Goal: Transaction & Acquisition: Purchase product/service

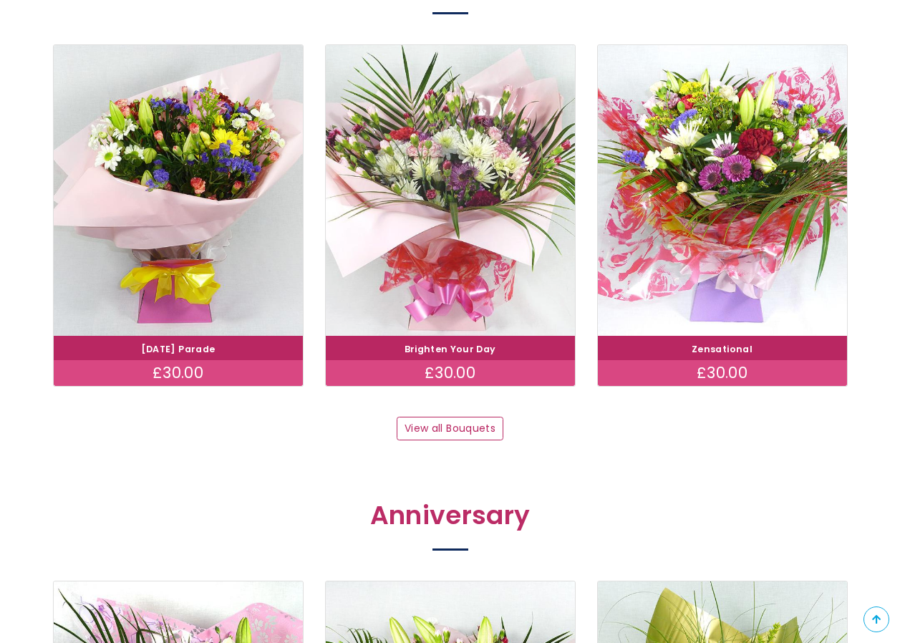
scroll to position [1432, 0]
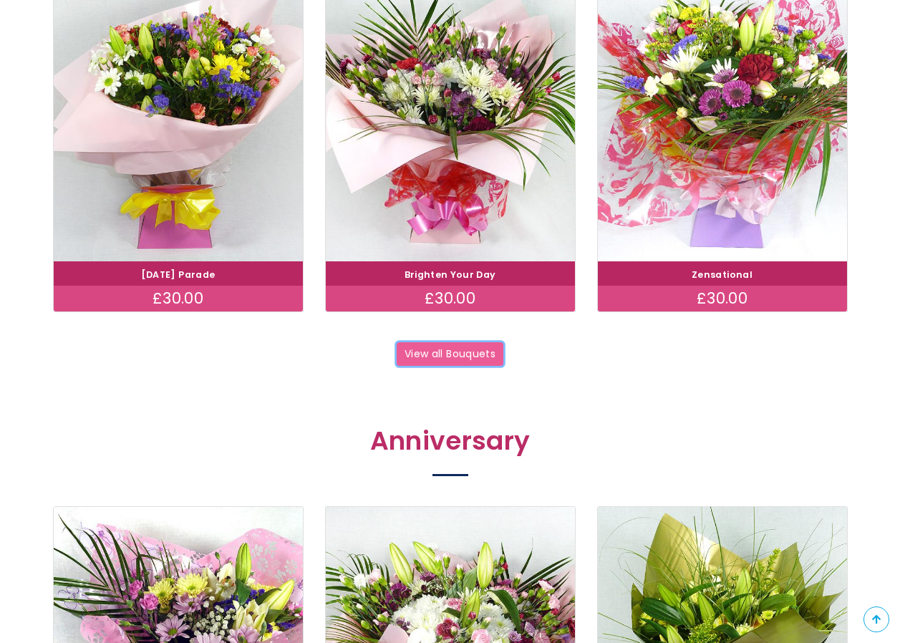
click at [450, 358] on link "View all Bouquets" at bounding box center [450, 354] width 107 height 24
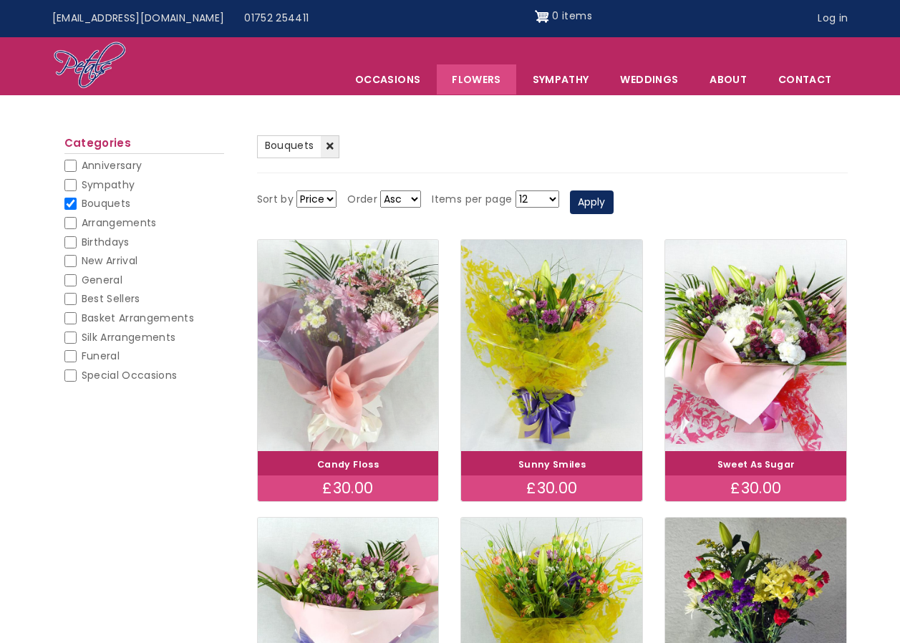
click at [369, 359] on img at bounding box center [347, 345] width 203 height 235
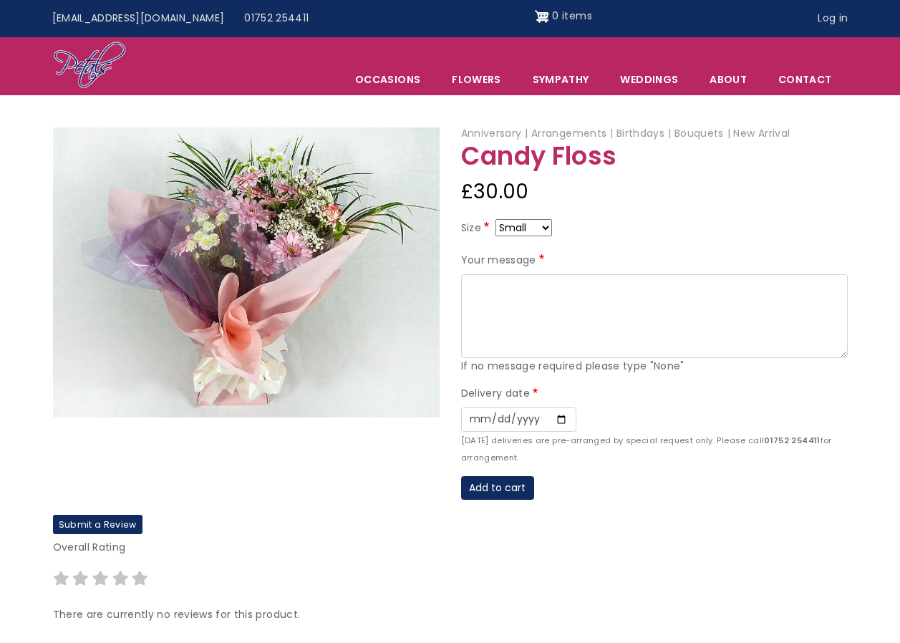
click at [547, 230] on select "Small Medium Large" at bounding box center [523, 227] width 57 height 17
select select "9"
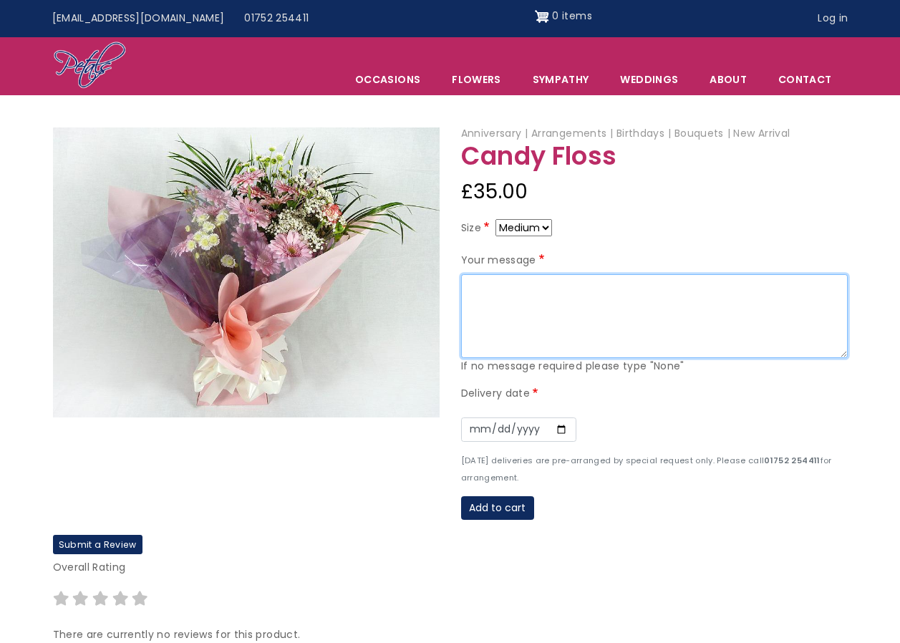
click at [496, 290] on textarea "Your message" at bounding box center [654, 316] width 387 height 84
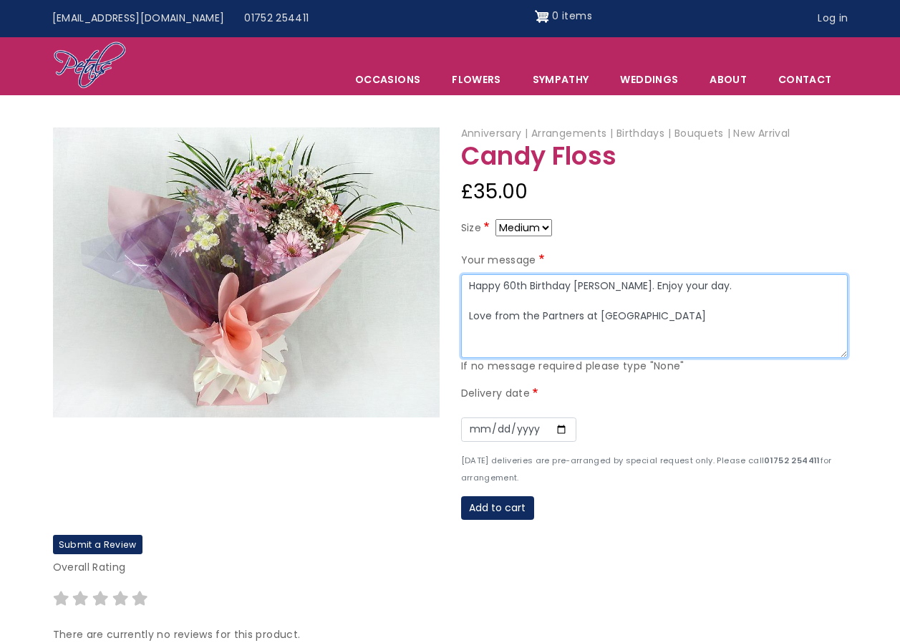
type textarea "Happy 60th Birthday Claire. Enjoy your day. Love from the Partners at Peverell …"
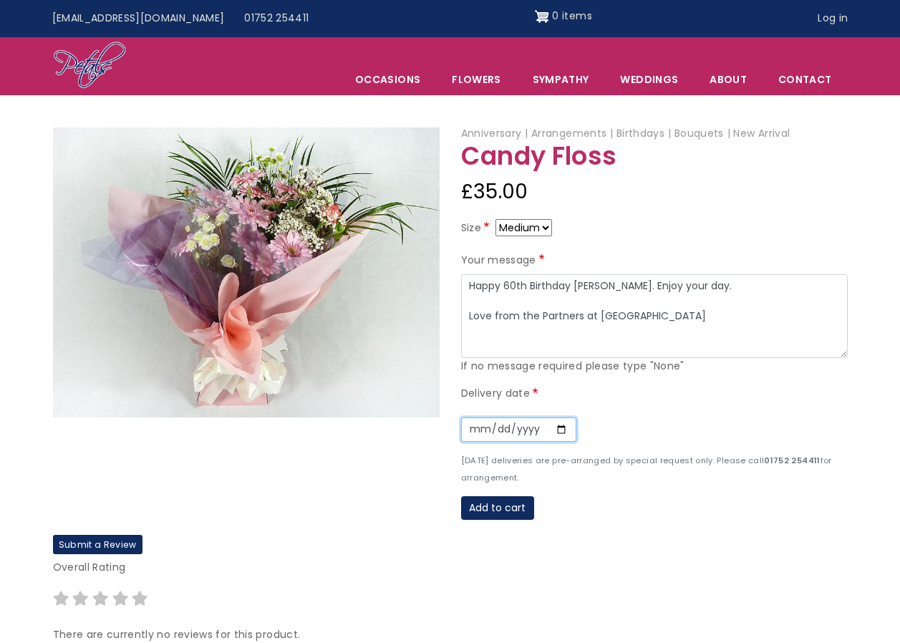
click at [554, 434] on input "Date" at bounding box center [518, 429] width 115 height 24
type input "2025-08-28"
click at [505, 505] on button "Add to cart" at bounding box center [497, 508] width 73 height 24
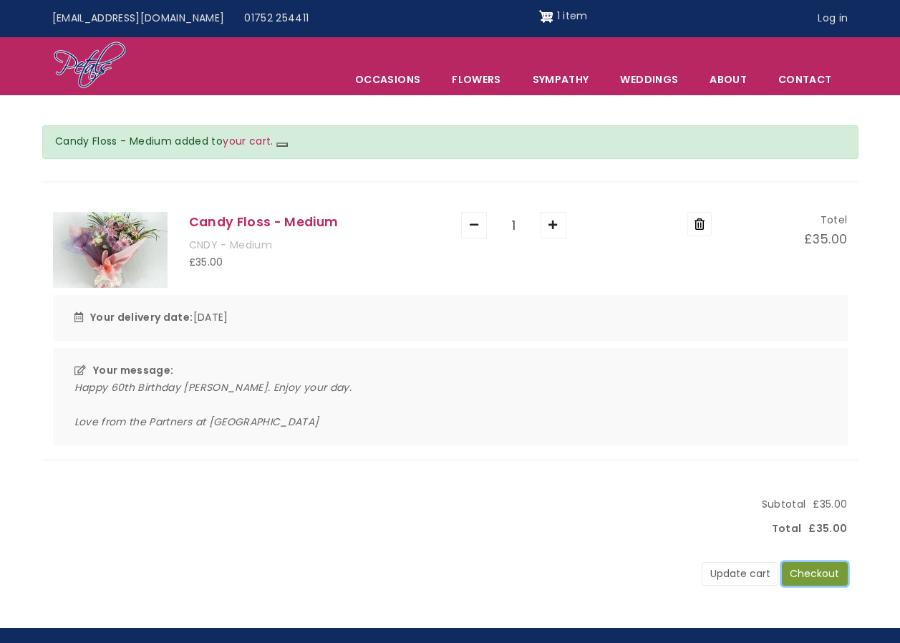
click at [801, 575] on button "Checkout" at bounding box center [815, 574] width 66 height 24
click at [809, 568] on button "Checkout" at bounding box center [815, 574] width 66 height 24
click at [812, 580] on button "Checkout" at bounding box center [815, 574] width 66 height 24
click at [814, 560] on div "Update cart Checkout" at bounding box center [773, 568] width 145 height 35
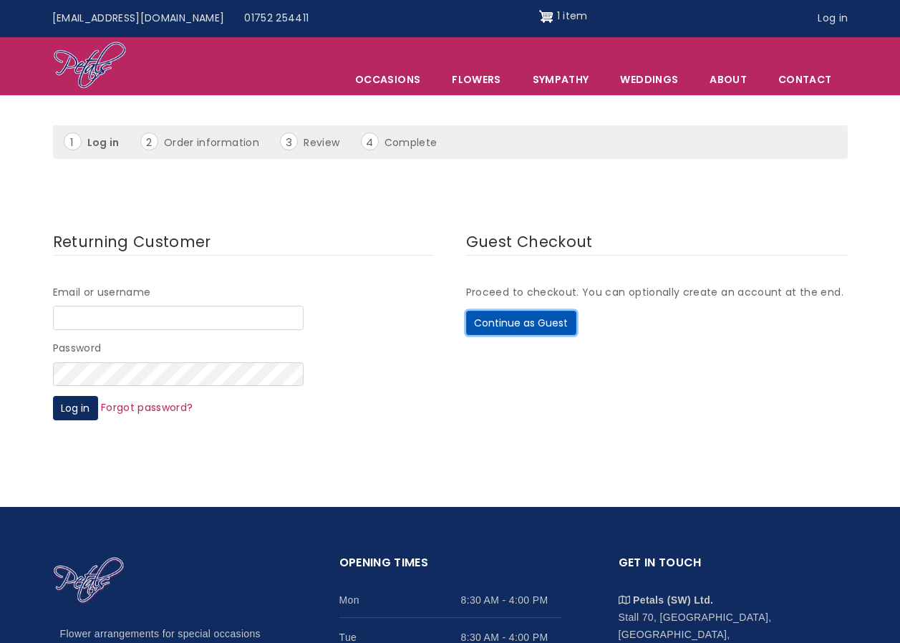
click at [529, 319] on button "Continue as Guest" at bounding box center [521, 323] width 110 height 24
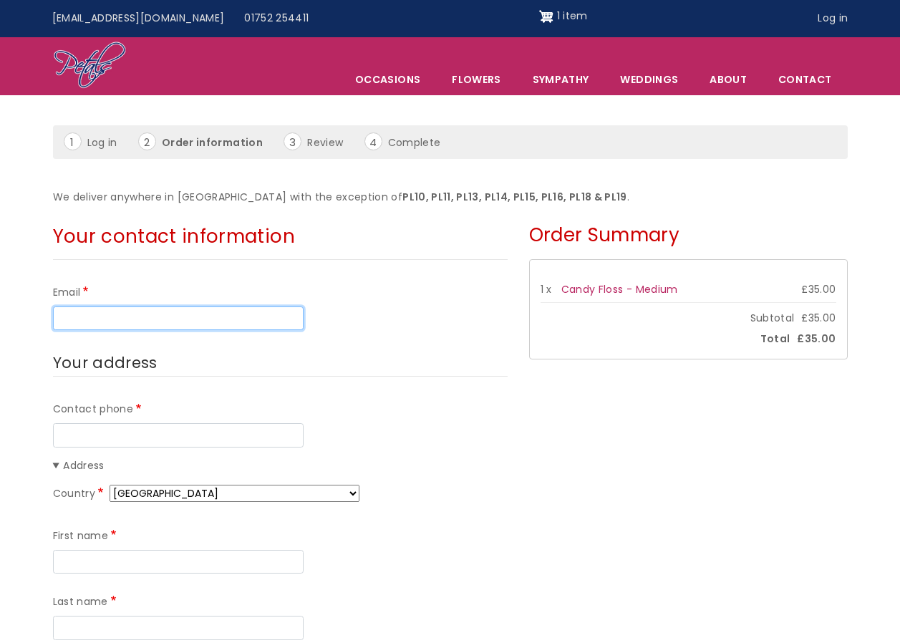
click at [132, 316] on input "Email" at bounding box center [178, 318] width 251 height 24
type input "[PERSON_NAME][EMAIL_ADDRESS][PERSON_NAME][DOMAIN_NAME]"
type input "01752796903"
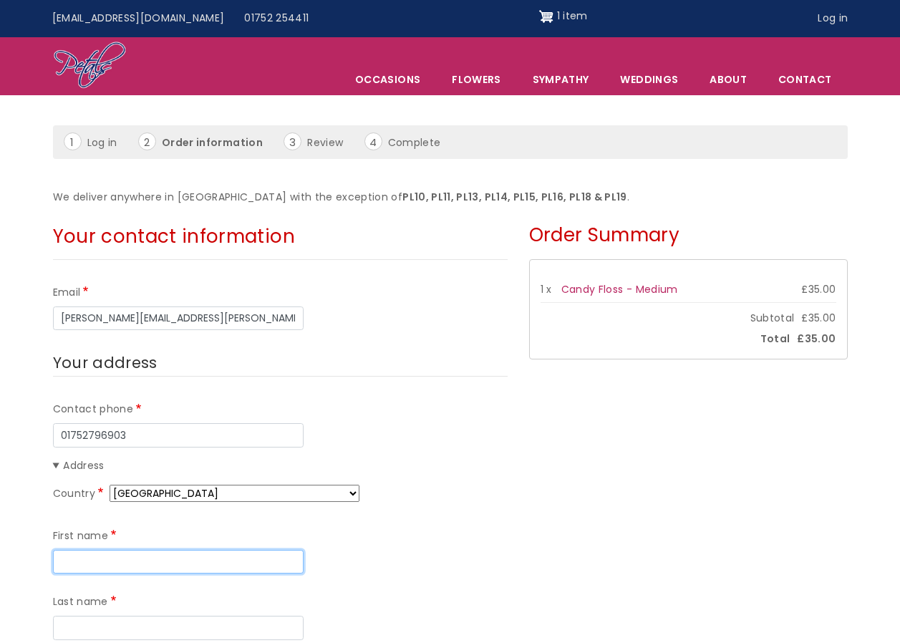
type input "[PERSON_NAME]"
type input "[GEOGRAPHIC_DATA] Surgery"
type input "162, Outland Road"
type input "Practice Member"
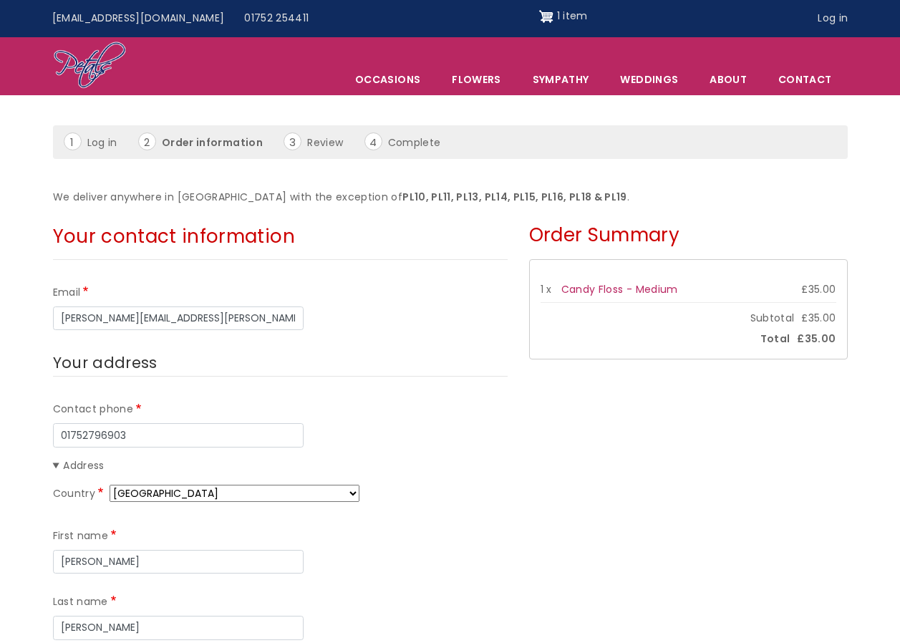
type input "PL2 3PX"
type input "Cei"
type input "Tanner"
type input "Peverell Park Surgery"
type input "The Stables, Pounds House, 162 Outland Road"
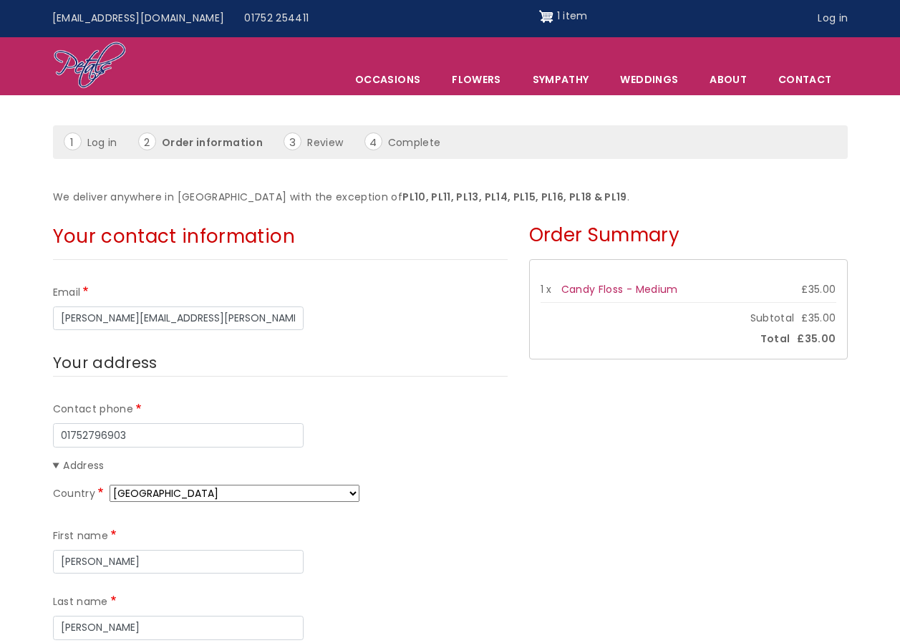
type input "Plymouth"
type input "PL2 3PX"
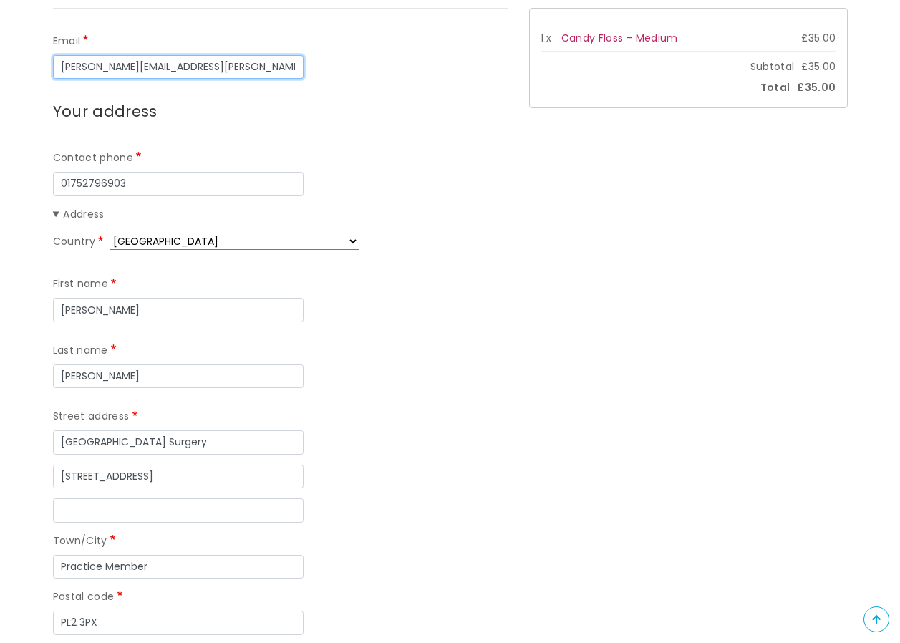
scroll to position [429, 0]
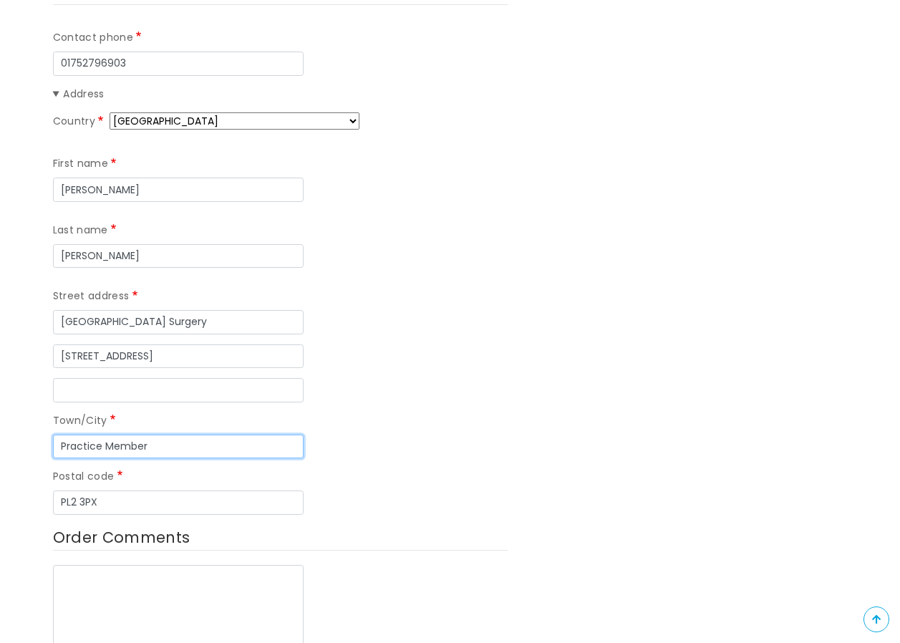
drag, startPoint x: 159, startPoint y: 376, endPoint x: 28, endPoint y: 369, distance: 131.1
click at [28, 369] on form "Your contact information Email kerry.heveran@nhs.net Your address Contact phone…" at bounding box center [450, 609] width 900 height 1531
type input "[GEOGRAPHIC_DATA]"
click at [160, 288] on div "Street address Peverell Park Surgery" at bounding box center [280, 311] width 455 height 46
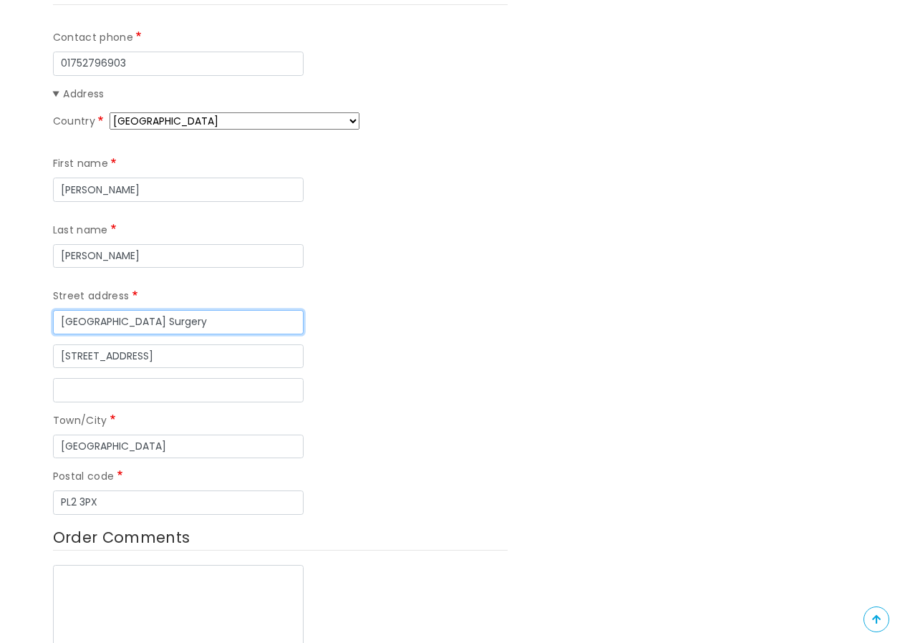
click at [165, 310] on input "[GEOGRAPHIC_DATA] Surgery" at bounding box center [178, 322] width 251 height 24
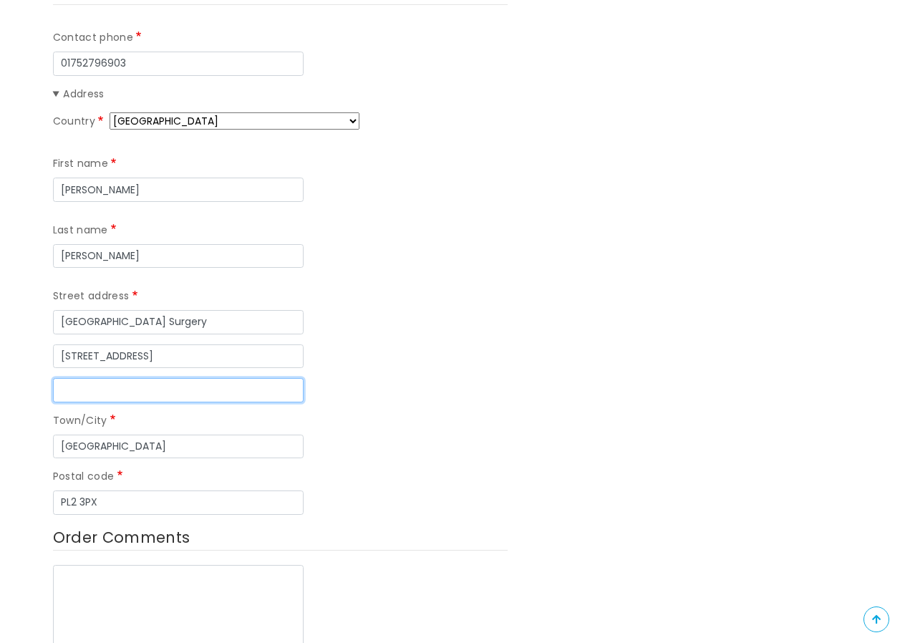
type input "L83648"
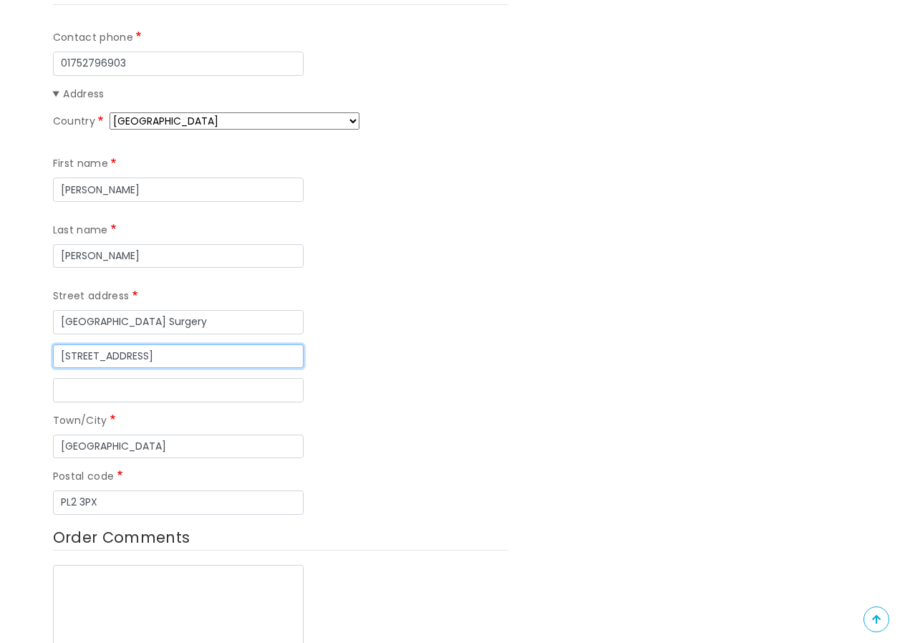
drag, startPoint x: 155, startPoint y: 288, endPoint x: 13, endPoint y: 284, distance: 141.8
click at [13, 284] on form "Your contact information Email [PERSON_NAME][EMAIL_ADDRESS][PERSON_NAME][DOMAIN…" at bounding box center [450, 609] width 900 height 1531
type input "The Stables, Pounds House"
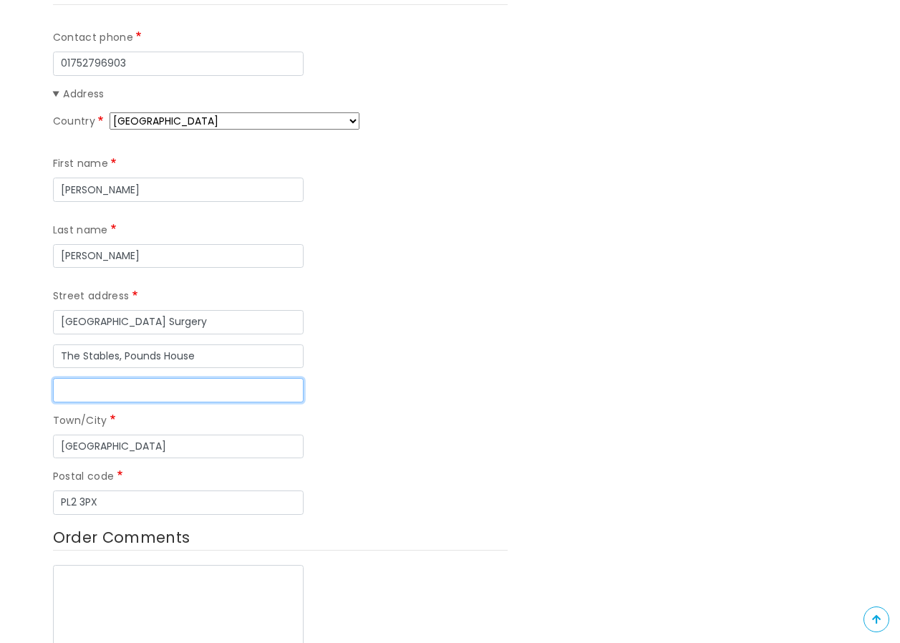
click at [107, 378] on input "Street address line 3" at bounding box center [178, 390] width 251 height 24
click at [492, 412] on div "Town/City Plymouth" at bounding box center [280, 435] width 455 height 46
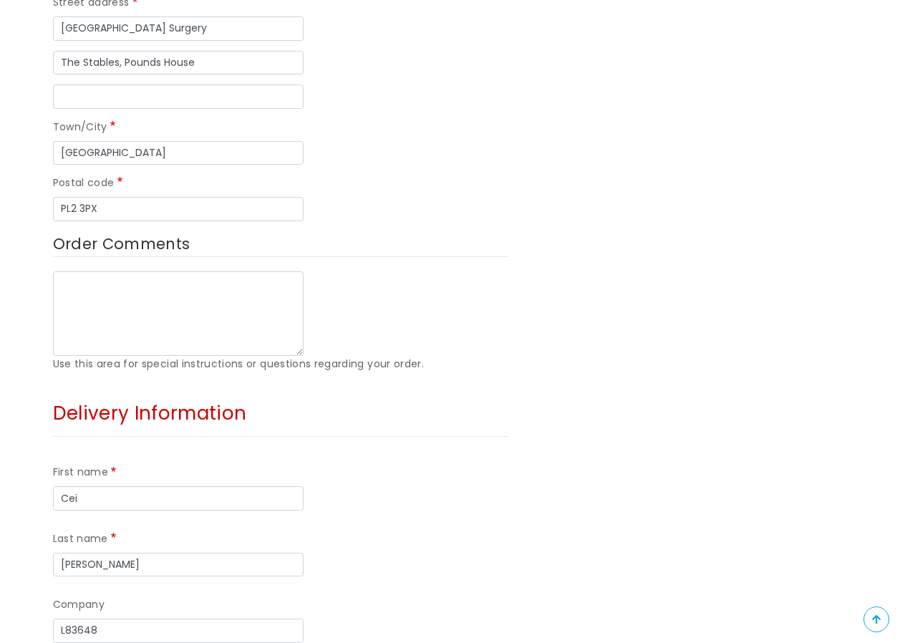
scroll to position [787, 0]
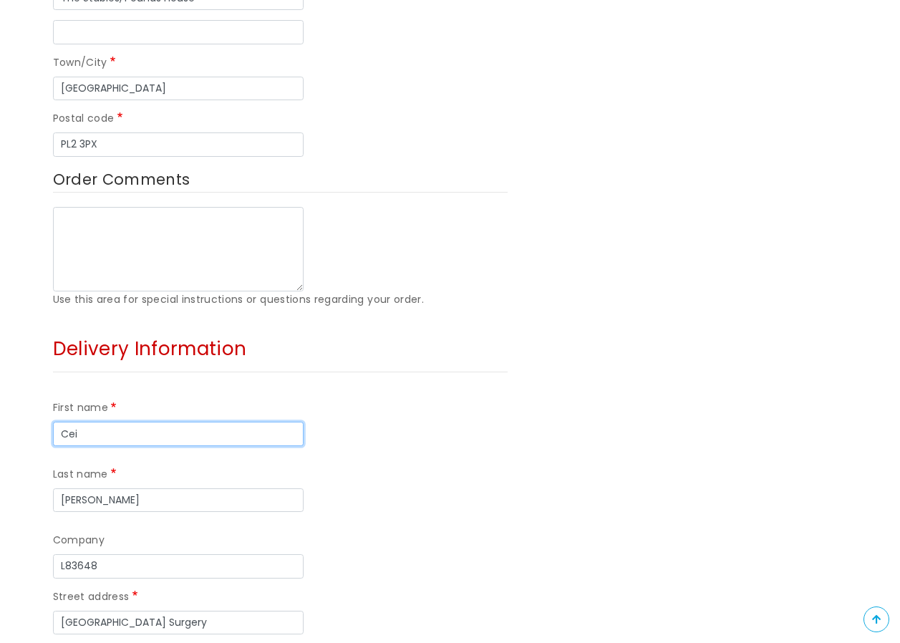
drag, startPoint x: 87, startPoint y: 370, endPoint x: 35, endPoint y: 369, distance: 52.3
click at [35, 369] on form "Your contact information Email kerry.heveran@nhs.net Your address Contact phone…" at bounding box center [450, 251] width 900 height 1531
type input "Claire"
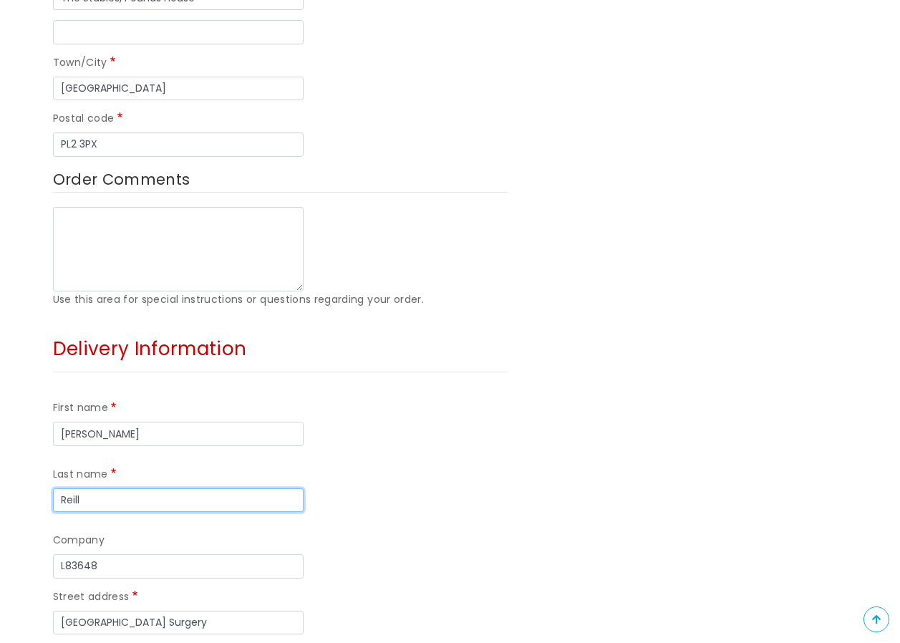
type input "Reill"
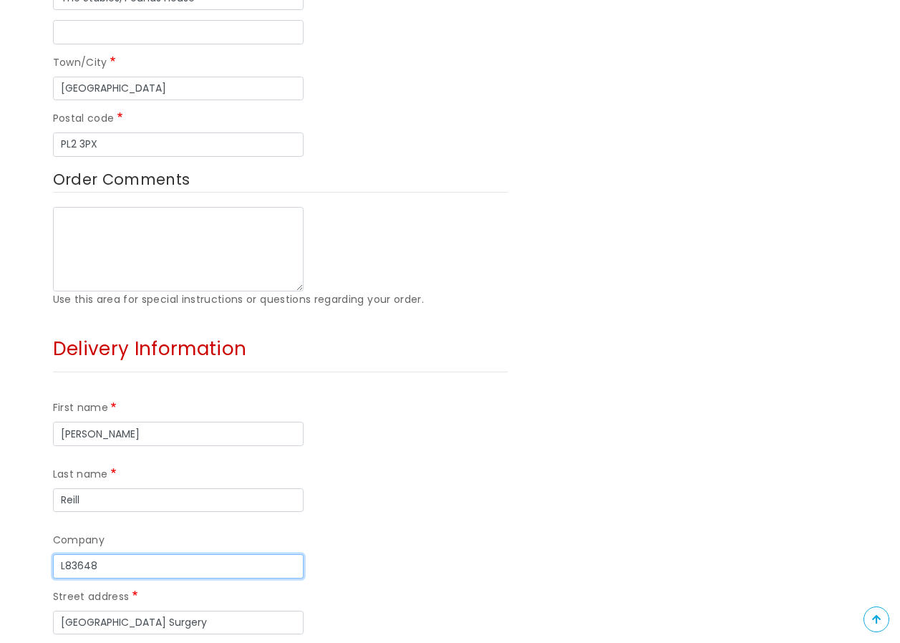
drag, startPoint x: 107, startPoint y: 436, endPoint x: 12, endPoint y: 429, distance: 94.7
click at [12, 429] on form "Your contact information Email kerry.heveran@nhs.net Your address Contact phone…" at bounding box center [450, 251] width 900 height 1531
type input "Peverell"
click at [425, 532] on div "Company Peverell" at bounding box center [280, 555] width 455 height 46
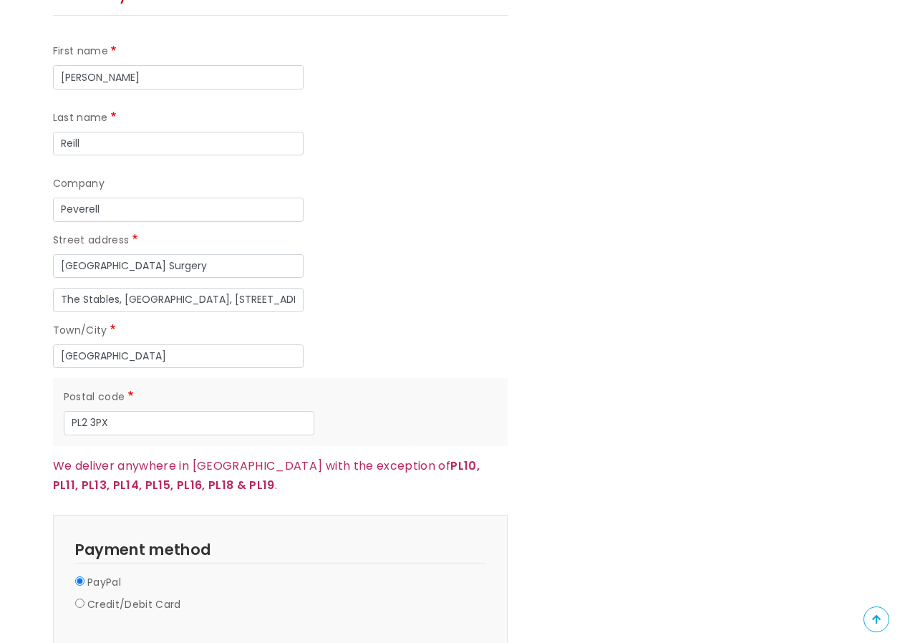
scroll to position [1145, 0]
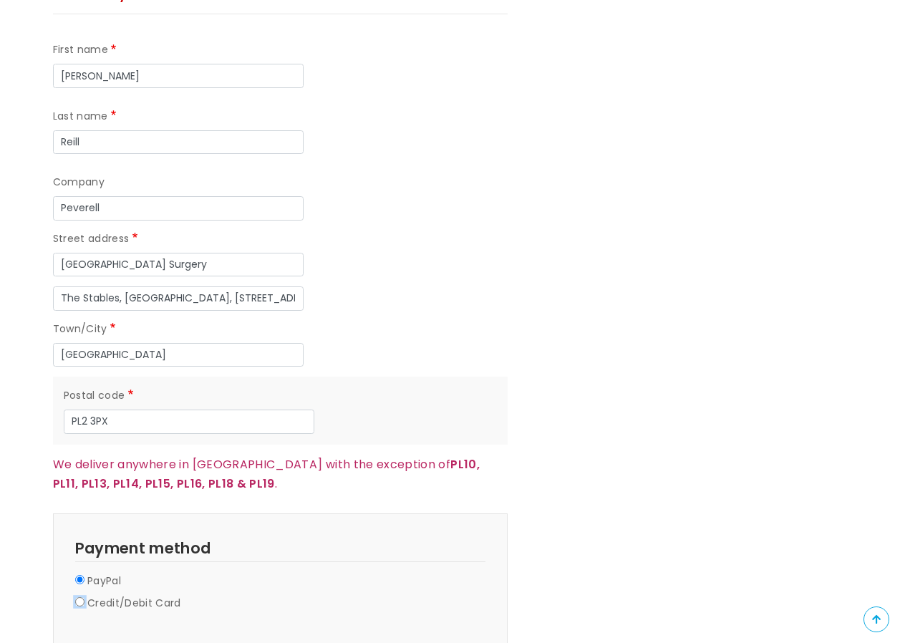
click at [81, 597] on input "Credit/Debit Card" at bounding box center [79, 601] width 9 height 9
radio input "true"
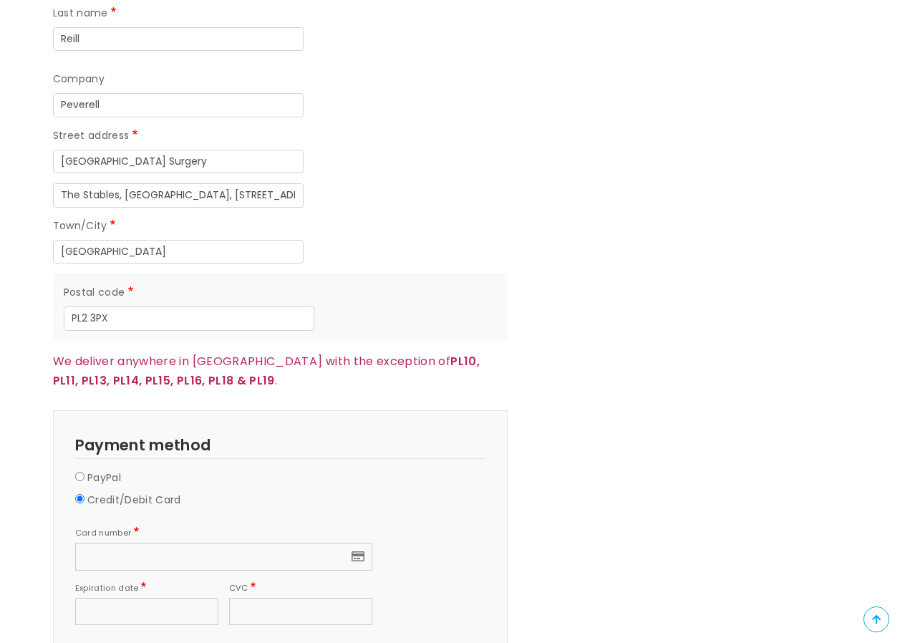
scroll to position [1360, 0]
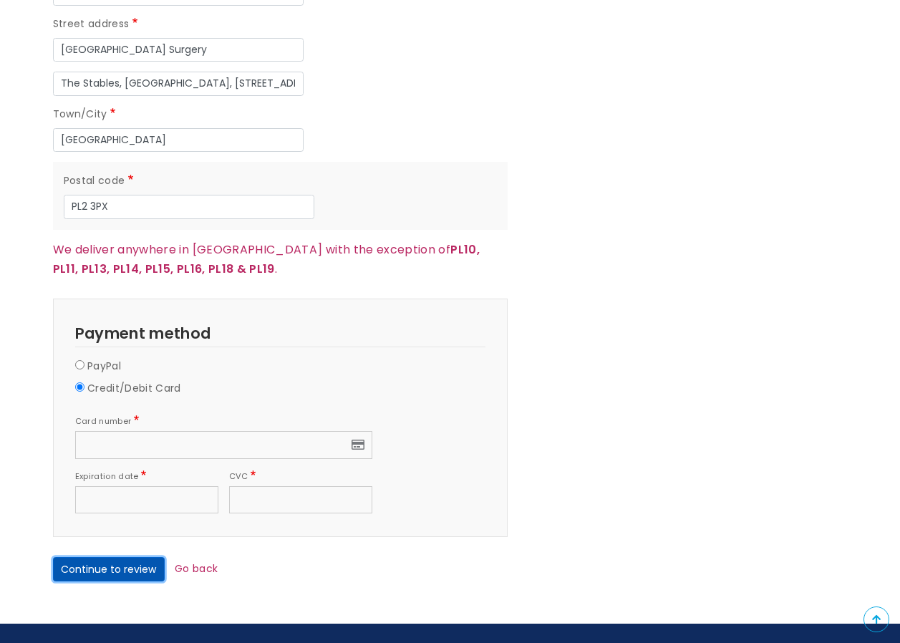
click at [98, 557] on button "Continue to review" at bounding box center [109, 569] width 112 height 24
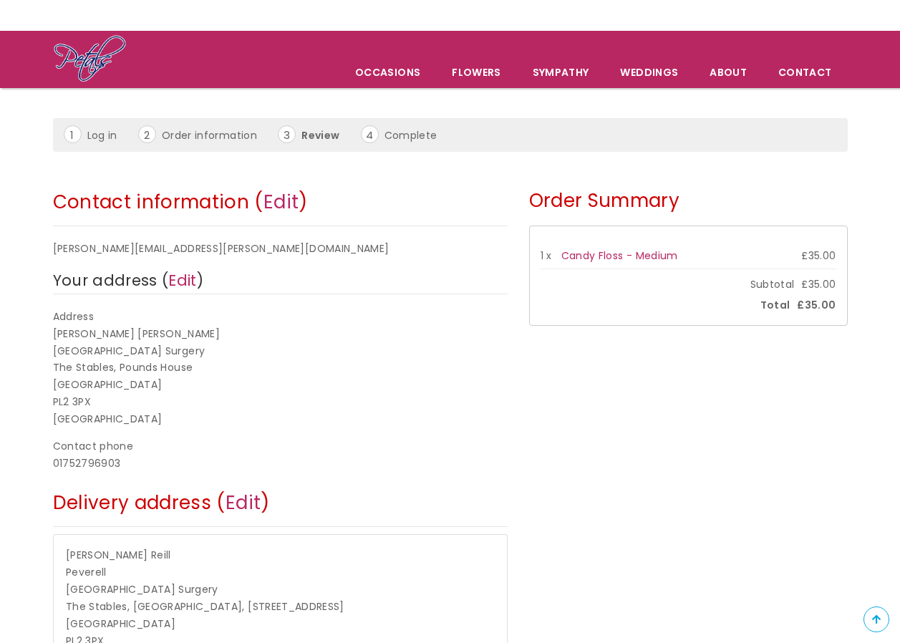
scroll to position [143, 0]
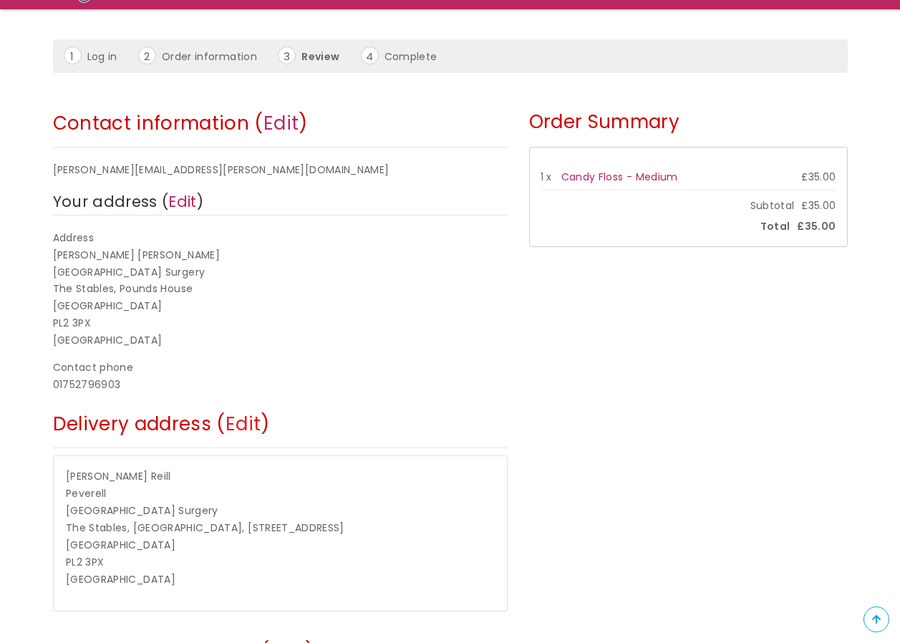
click at [238, 422] on link "Edit" at bounding box center [242, 424] width 35 height 26
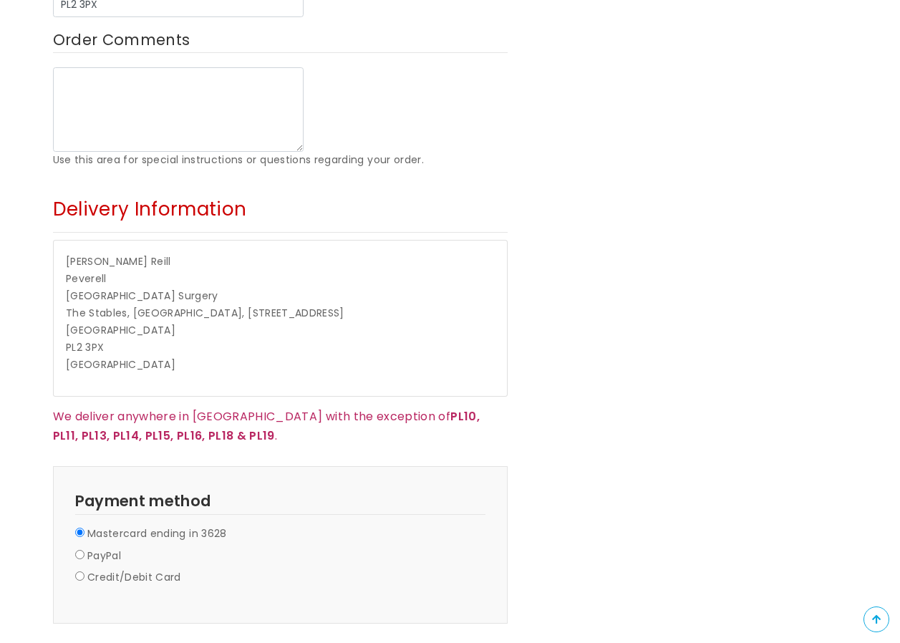
scroll to position [931, 0]
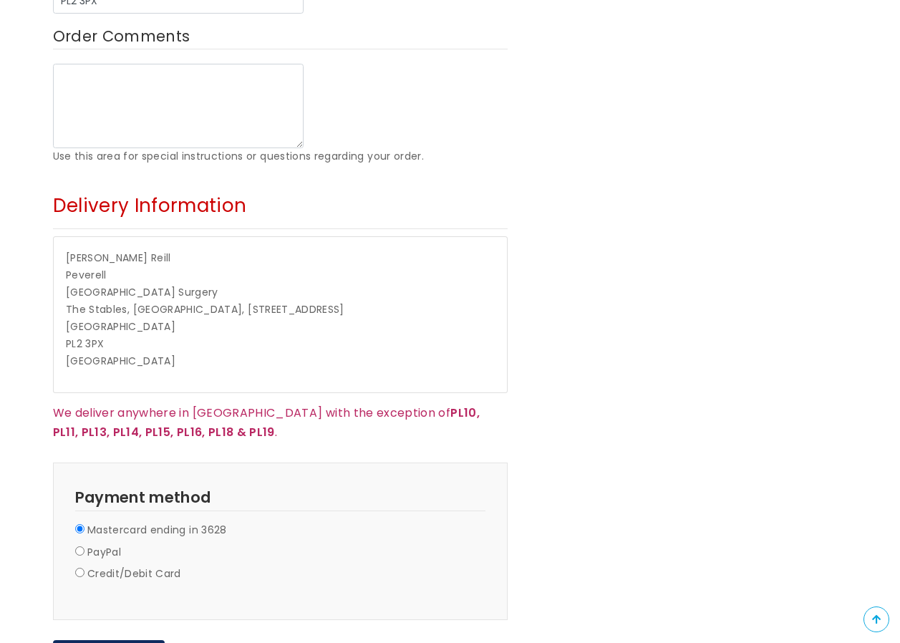
click at [145, 250] on p "Claire Reill Peverell Peverell Park Surgery The Stables, Pounds House, 162 Outl…" at bounding box center [280, 310] width 428 height 120
click at [136, 250] on p "Claire Reill Peverell Peverell Park Surgery The Stables, Pounds House, 162 Outl…" at bounding box center [280, 310] width 428 height 120
click at [122, 250] on p "Claire Reill Peverell Peverell Park Surgery The Stables, Pounds House, 162 Outl…" at bounding box center [280, 310] width 428 height 120
click at [133, 250] on p "Claire Reill Peverell Peverell Park Surgery The Stables, Pounds House, 162 Outl…" at bounding box center [280, 310] width 428 height 120
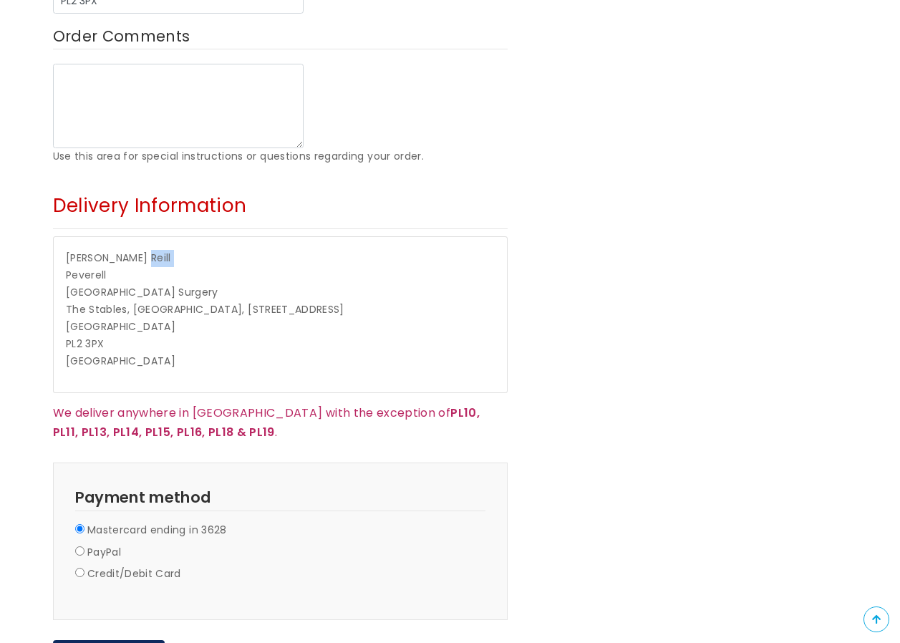
click at [133, 250] on p "Claire Reill Peverell Peverell Park Surgery The Stables, Pounds House, 162 Outl…" at bounding box center [280, 310] width 428 height 120
click at [188, 642] on link "Go back" at bounding box center [196, 651] width 43 height 14
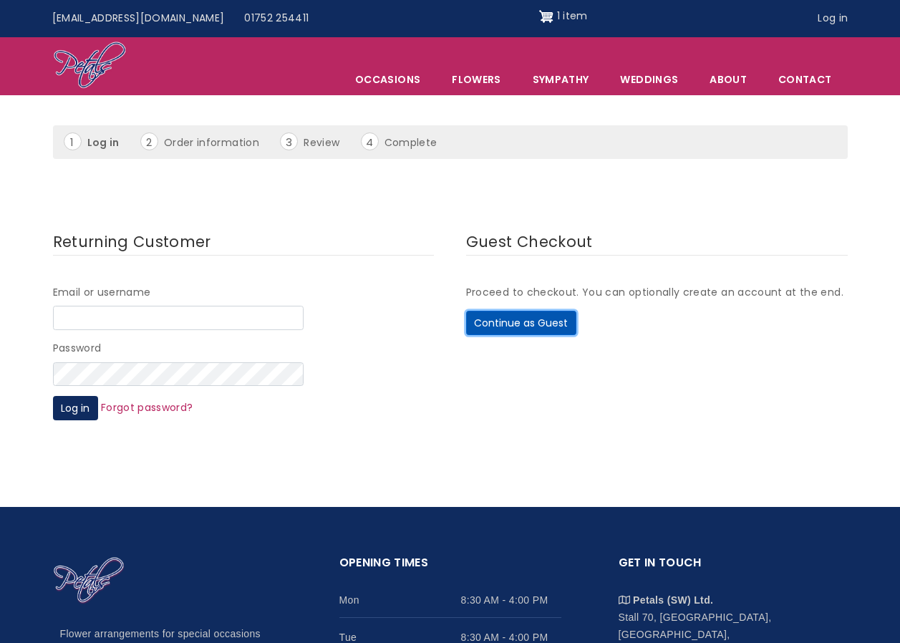
click at [477, 321] on button "Continue as Guest" at bounding box center [521, 323] width 110 height 24
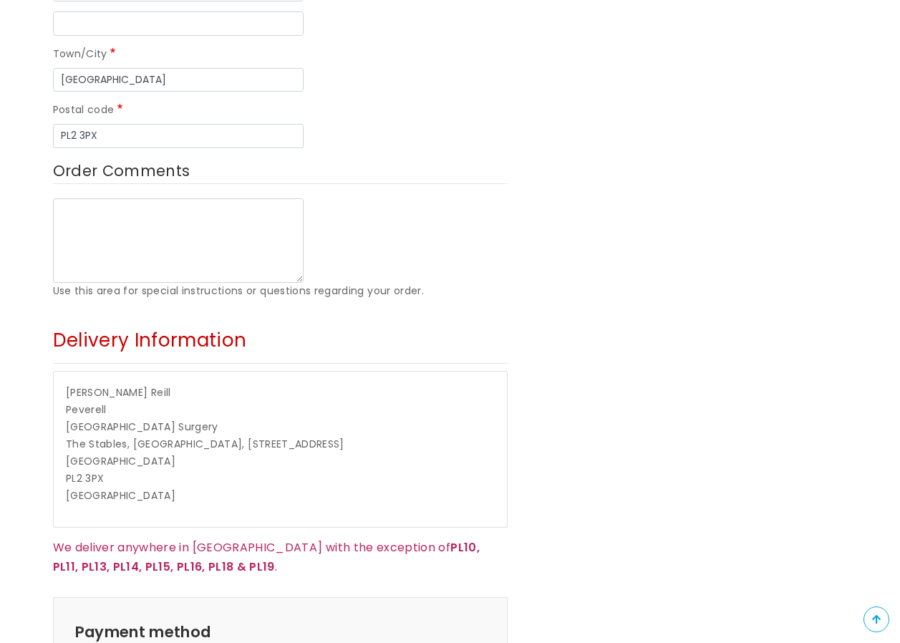
scroll to position [931, 0]
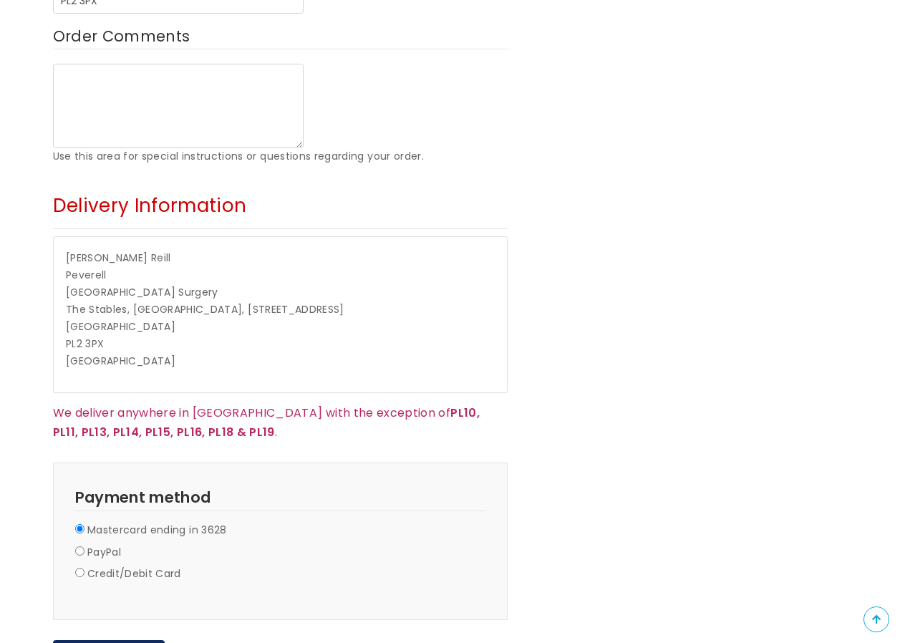
click at [147, 250] on p "Claire Reill Peverell Peverell Park Surgery The Stables, Pounds House, 162 Outl…" at bounding box center [280, 310] width 428 height 120
drag, startPoint x: 147, startPoint y: 188, endPoint x: 125, endPoint y: 189, distance: 21.5
click at [125, 250] on p "Claire Reill Peverell Peverell Park Surgery The Stables, Pounds House, 162 Outl…" at bounding box center [280, 310] width 428 height 120
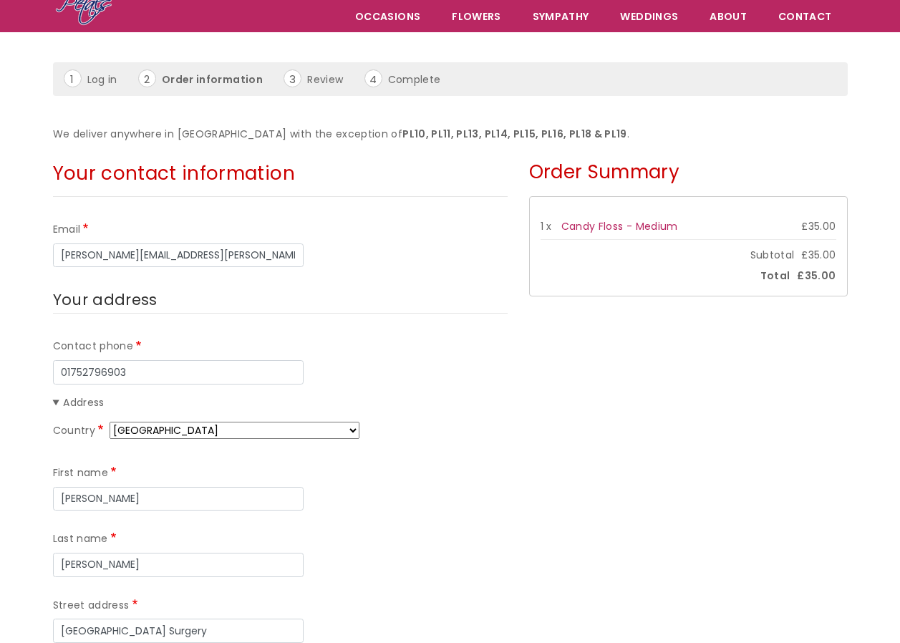
scroll to position [0, 0]
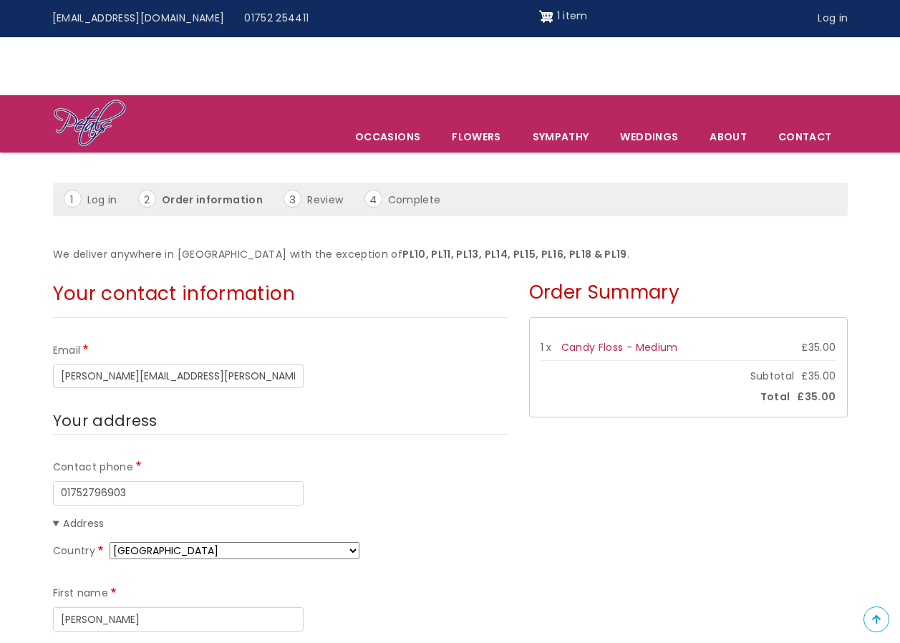
scroll to position [1360, 0]
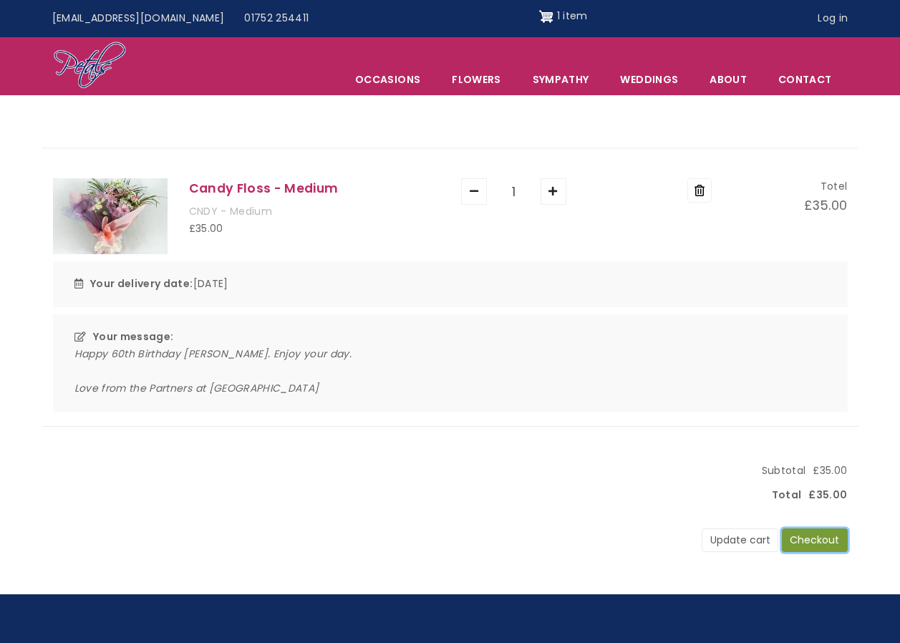
click at [814, 538] on button "Checkout" at bounding box center [815, 540] width 66 height 24
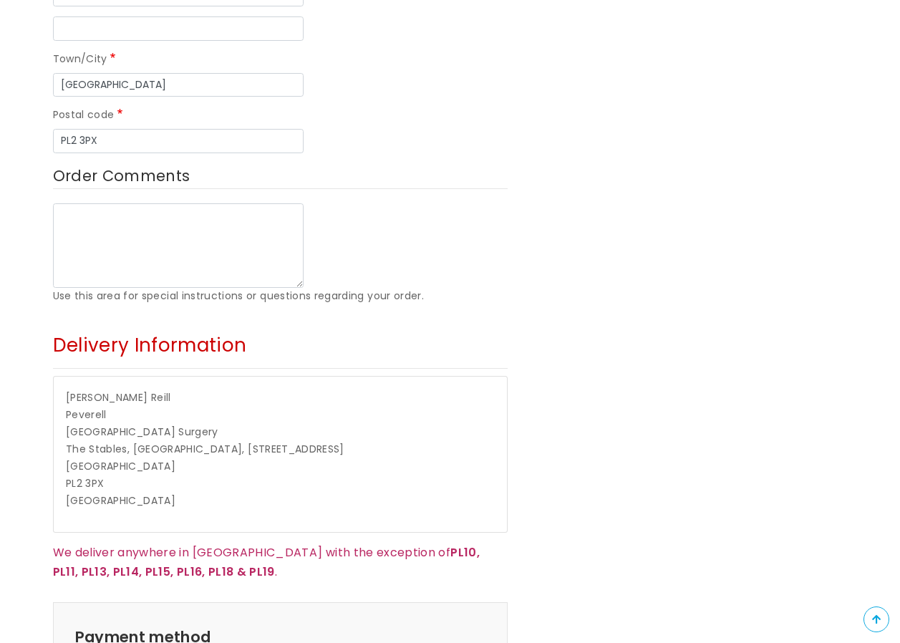
scroll to position [931, 0]
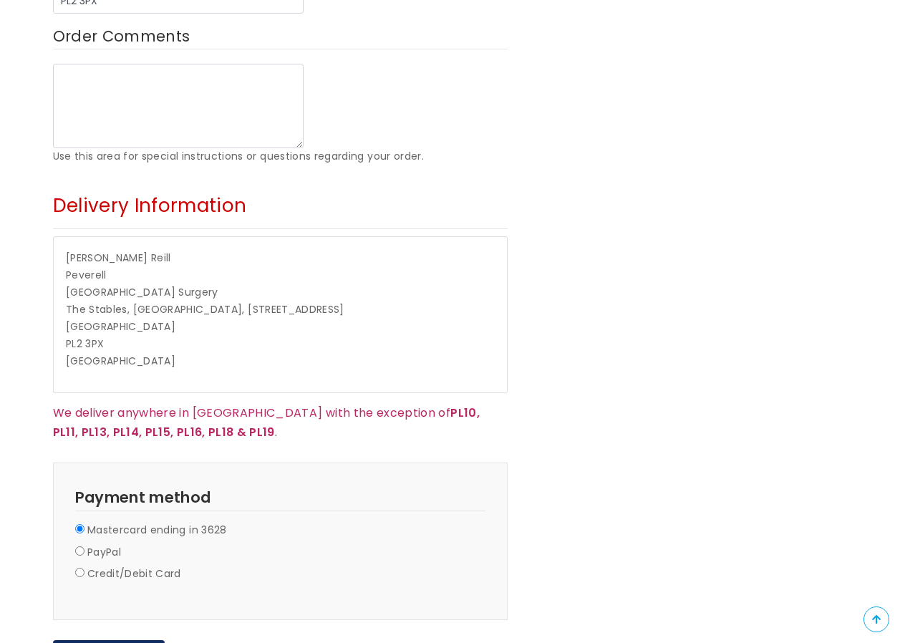
drag, startPoint x: 9, startPoint y: 175, endPoint x: 173, endPoint y: 199, distance: 165.6
click at [170, 250] on p "Claire Reill Peverell Peverell Park Surgery The Stables, Pounds House, 162 Outl…" at bounding box center [280, 310] width 428 height 120
click at [165, 250] on p "Claire Reill Peverell Peverell Park Surgery The Stables, Pounds House, 162 Outl…" at bounding box center [280, 310] width 428 height 120
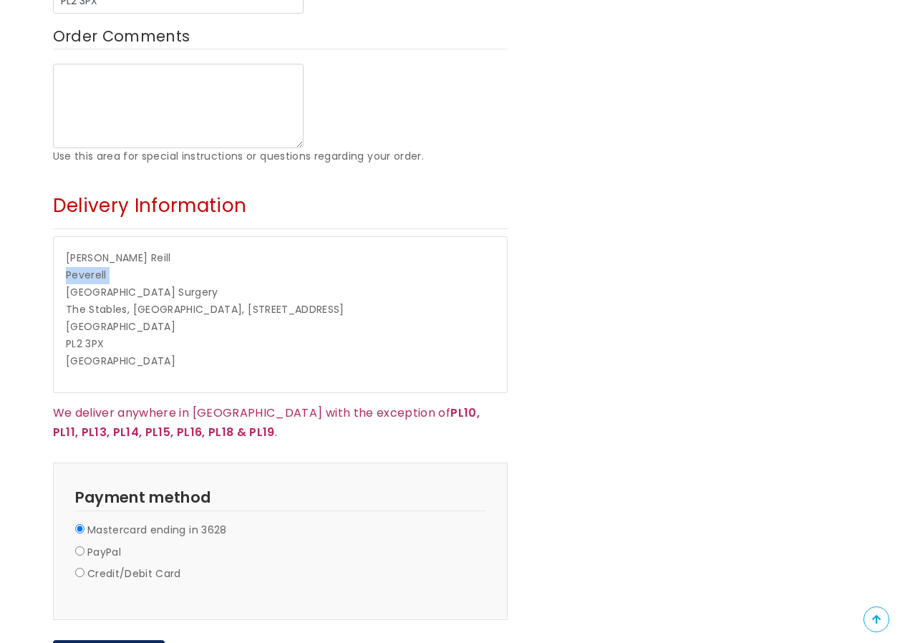
click at [137, 250] on p "Claire Reill Peverell Peverell Park Surgery The Stables, Pounds House, 162 Outl…" at bounding box center [280, 310] width 428 height 120
click at [131, 285] on span "Peverell Park Surgery" at bounding box center [142, 292] width 152 height 14
click at [123, 250] on p "Claire Reill Peverell Peverell Park Surgery The Stables, Pounds House, 162 Outl…" at bounding box center [280, 310] width 428 height 120
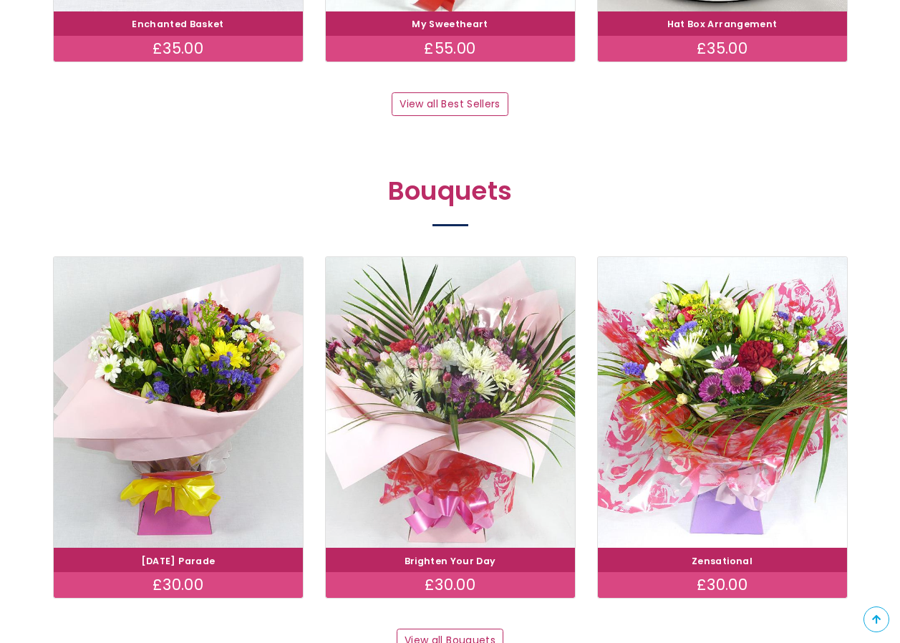
scroll to position [1432, 0]
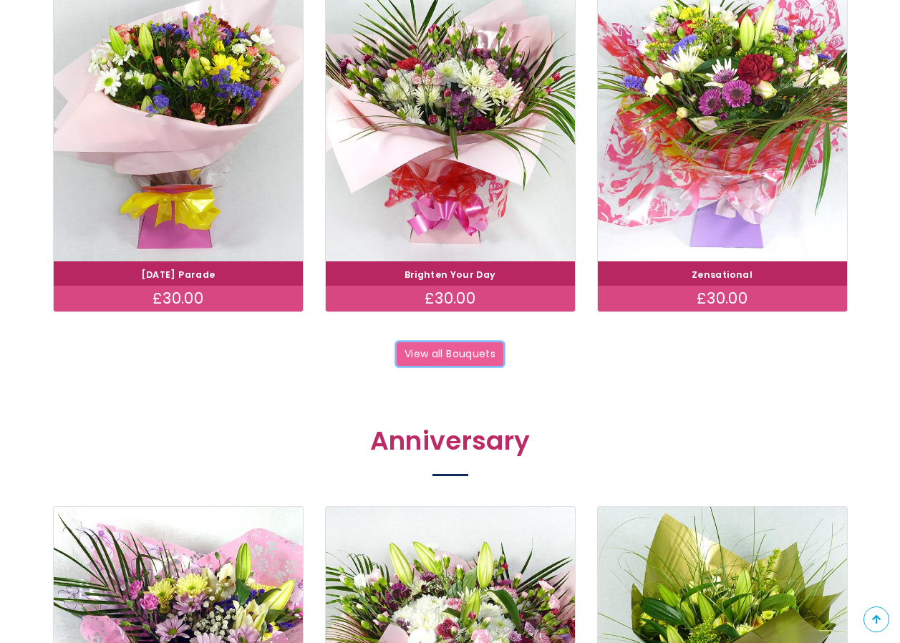
click at [429, 354] on link "View all Bouquets" at bounding box center [450, 354] width 107 height 24
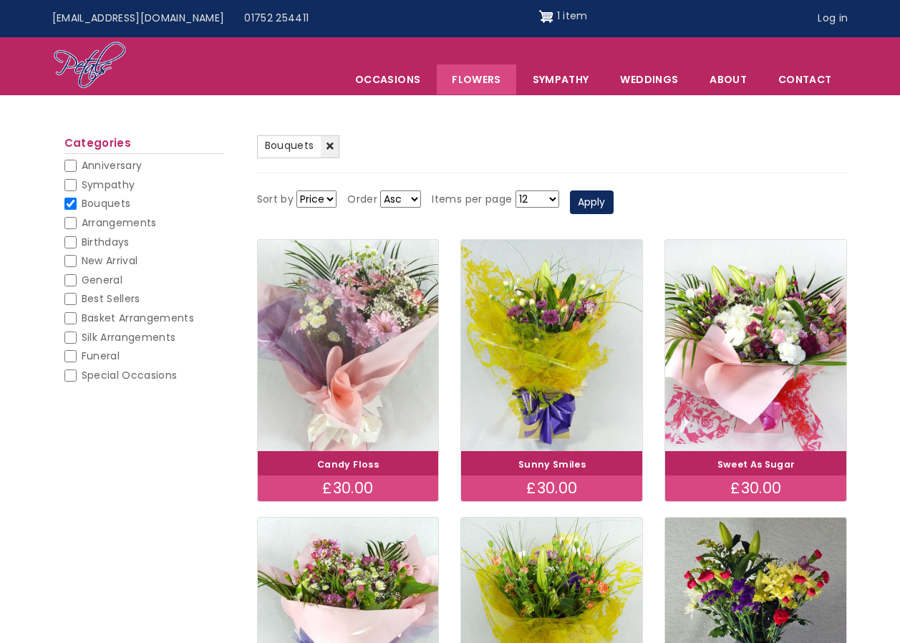
click at [300, 334] on img at bounding box center [347, 345] width 203 height 235
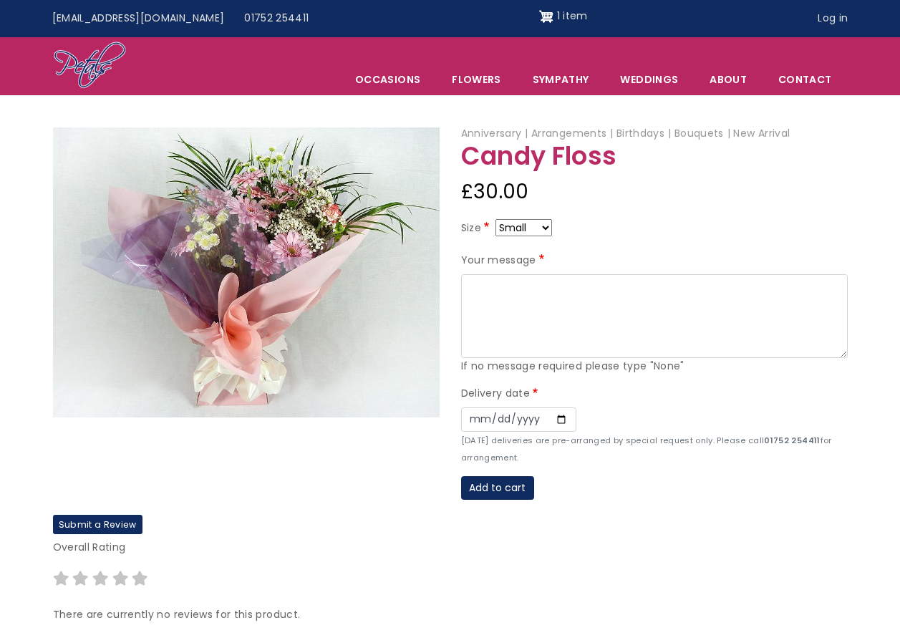
drag, startPoint x: 551, startPoint y: 225, endPoint x: 543, endPoint y: 228, distance: 9.3
click at [551, 225] on select "Small Medium Large" at bounding box center [523, 227] width 57 height 17
select select "9"
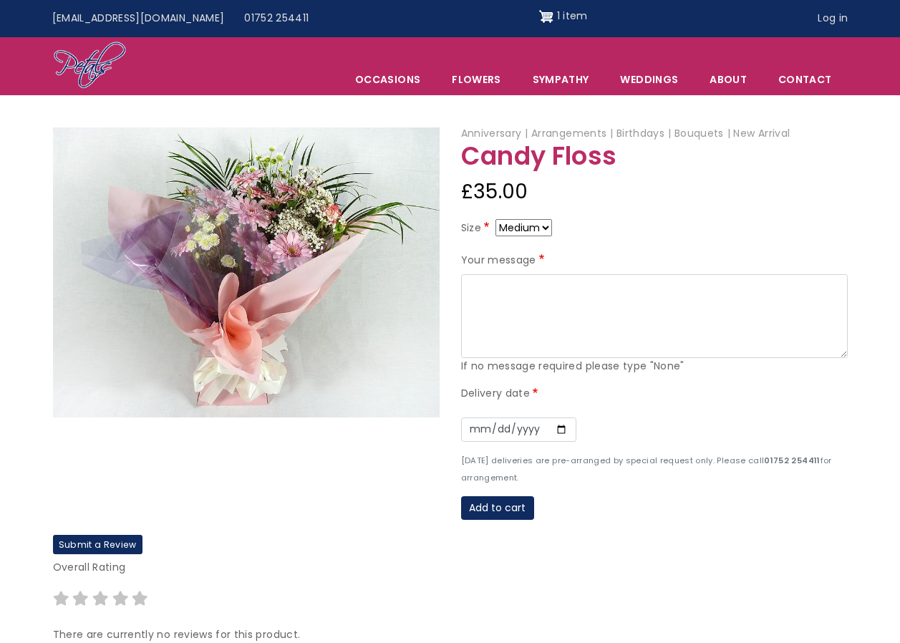
click at [480, 295] on textarea "Your message" at bounding box center [654, 316] width 387 height 84
click at [557, 14] on span "1 item" at bounding box center [572, 16] width 31 height 14
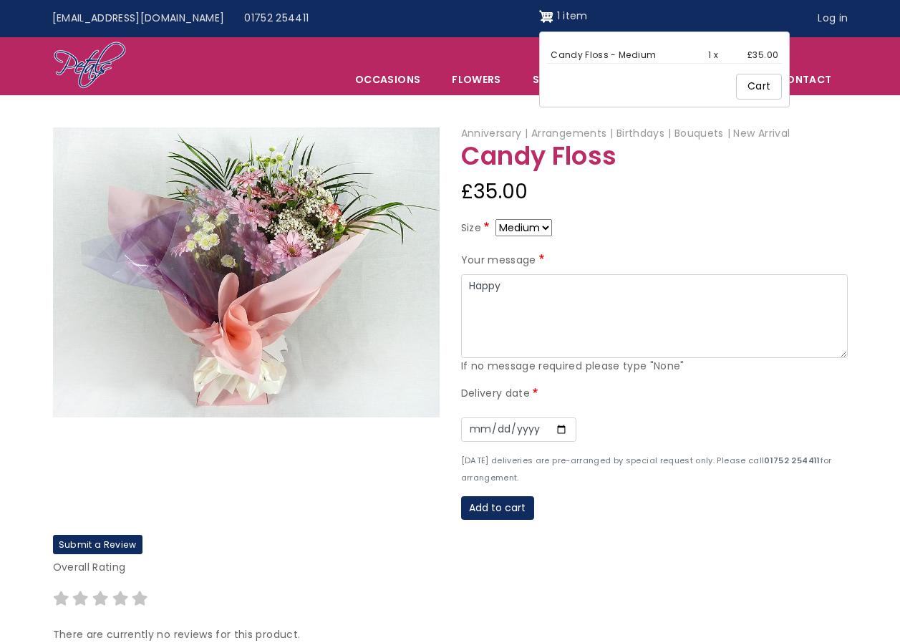
click at [741, 84] on link "Cart" at bounding box center [759, 87] width 46 height 26
click at [514, 273] on div "Your message Happy If no message required please type "None"" at bounding box center [654, 313] width 387 height 123
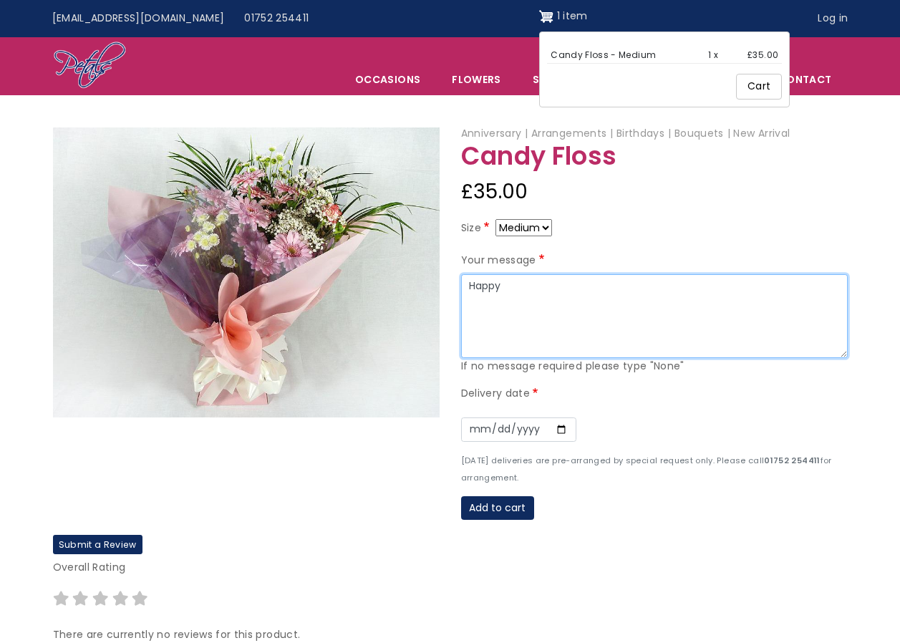
click at [518, 286] on textarea "Happy" at bounding box center [654, 316] width 387 height 84
type textarea "Happy 60th Birthday Claire. Enjoy your day. L.ove from The Partners xx"
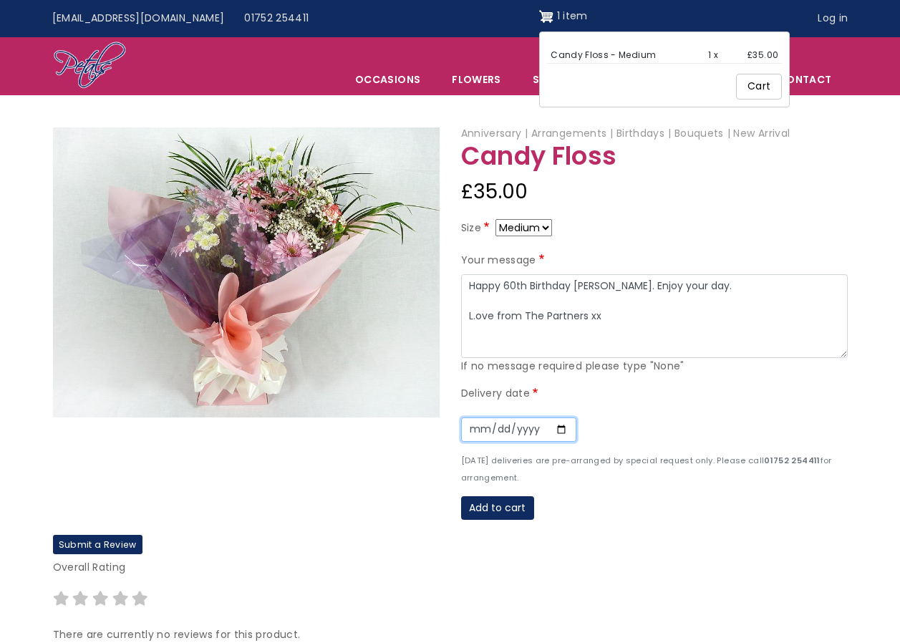
click at [555, 434] on input "Date" at bounding box center [518, 429] width 115 height 24
type input "2025-08-28"
click at [489, 505] on button "Add to cart" at bounding box center [497, 508] width 73 height 24
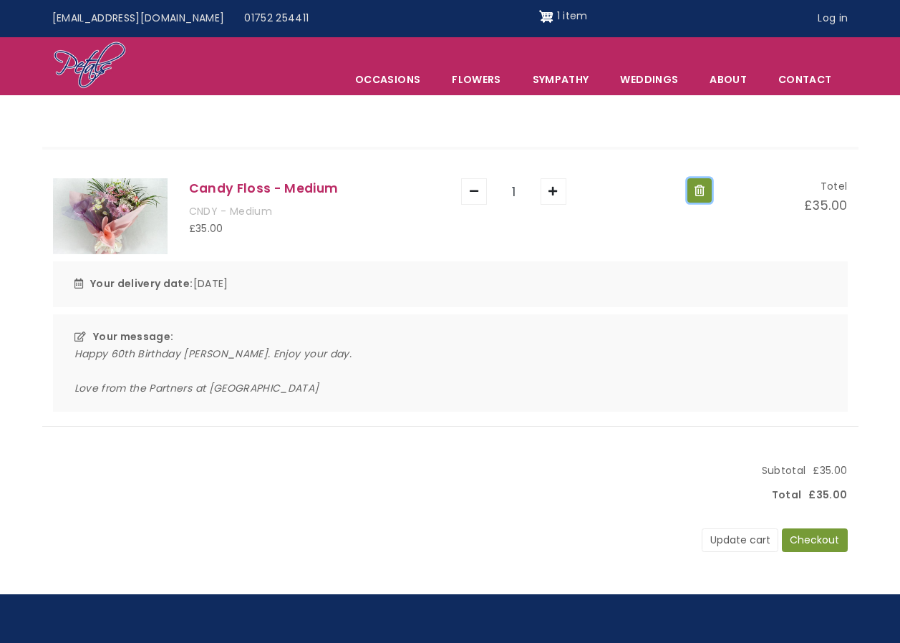
click at [704, 188] on button "Remove" at bounding box center [699, 190] width 24 height 24
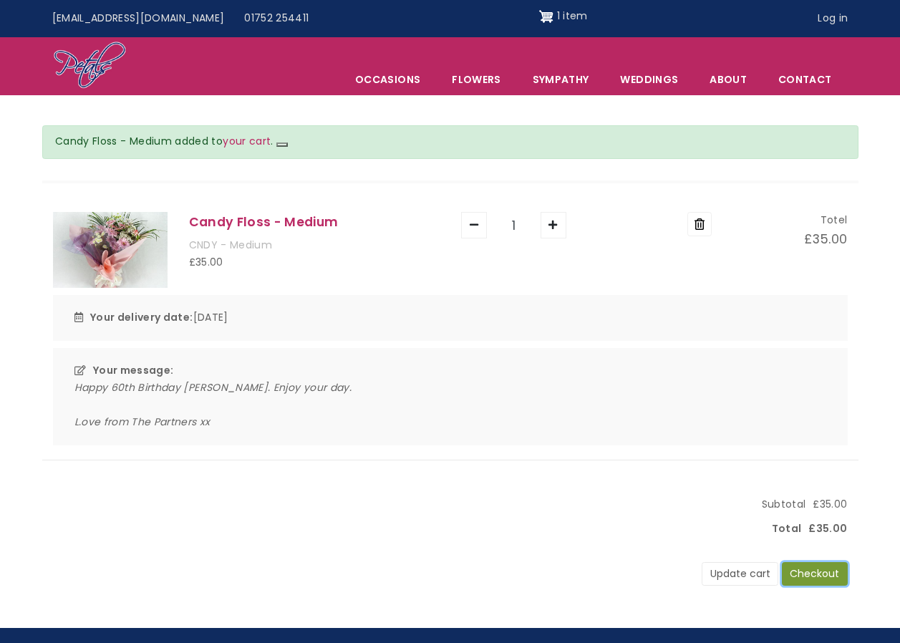
click at [814, 569] on button "Checkout" at bounding box center [815, 574] width 66 height 24
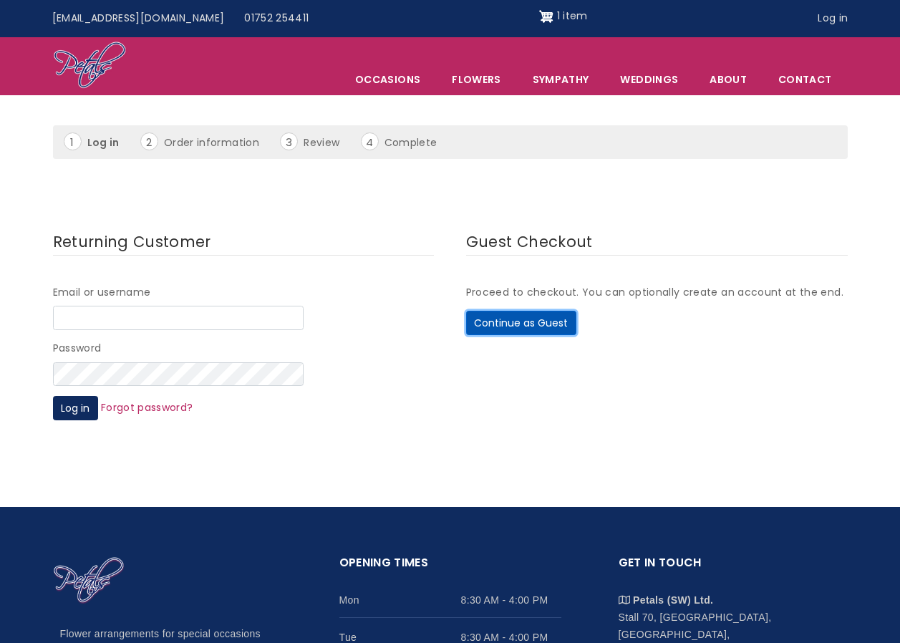
click at [520, 319] on button "Continue as Guest" at bounding box center [521, 323] width 110 height 24
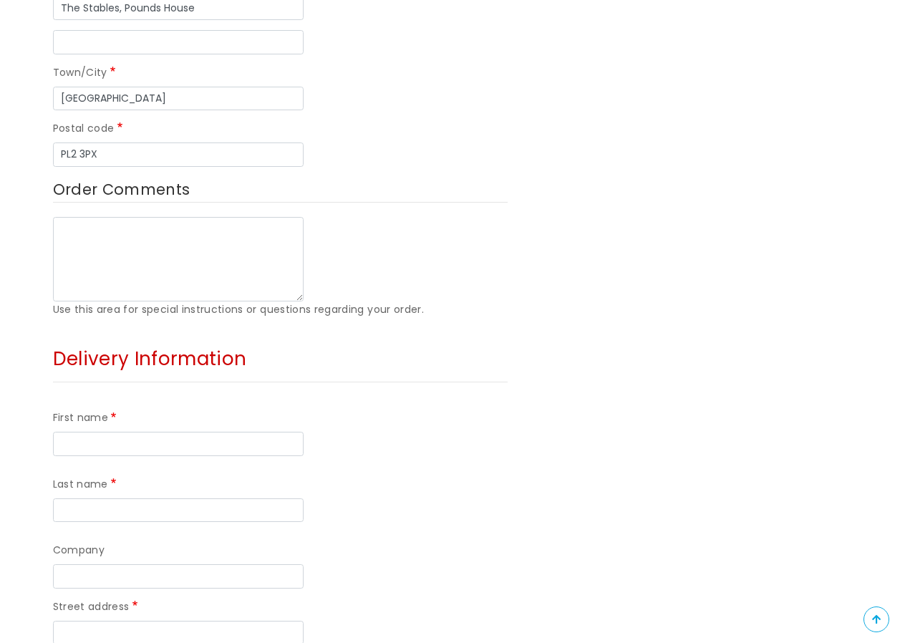
scroll to position [787, 0]
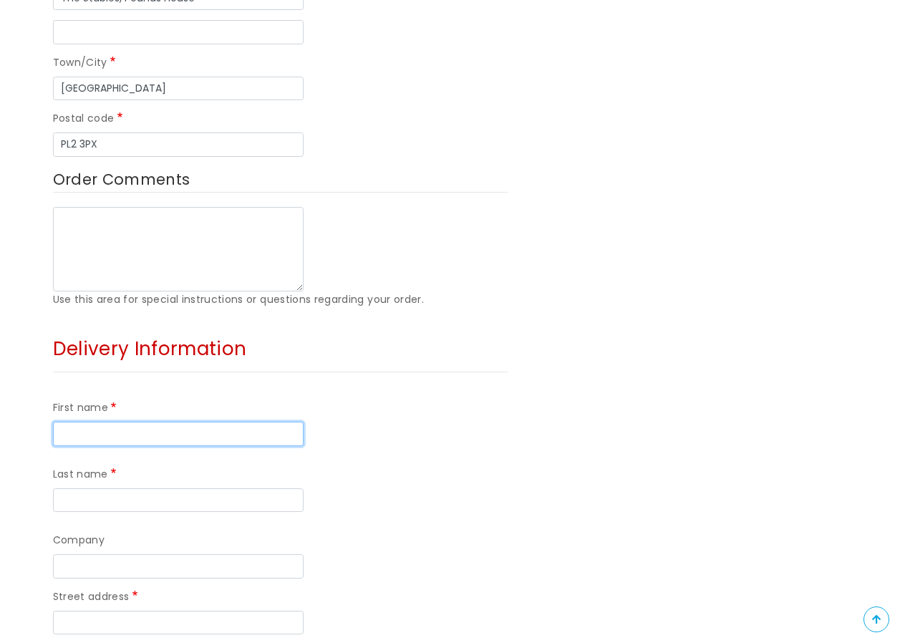
click at [111, 422] on input "First name" at bounding box center [178, 434] width 251 height 24
type input "[PERSON_NAME]"
type input "Reill"
type input "Peverell"
type input "Peverell Park Surgery"
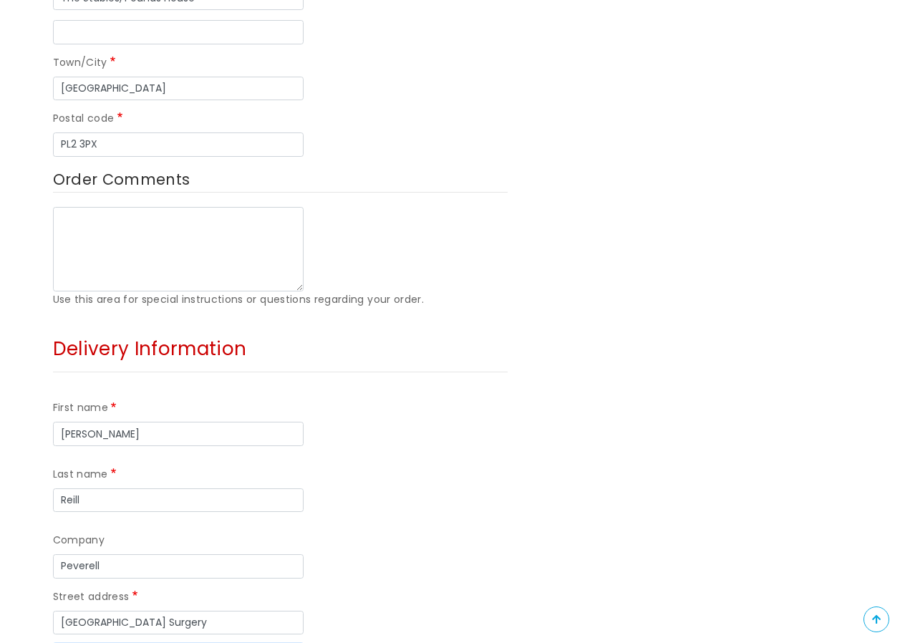
type input "The Stables, Pounds House, 162 Outland Road"
type input "Plymouth"
type input "PL2 3PX"
click at [293, 488] on input "Reill" at bounding box center [178, 500] width 251 height 24
type input "Reilly"
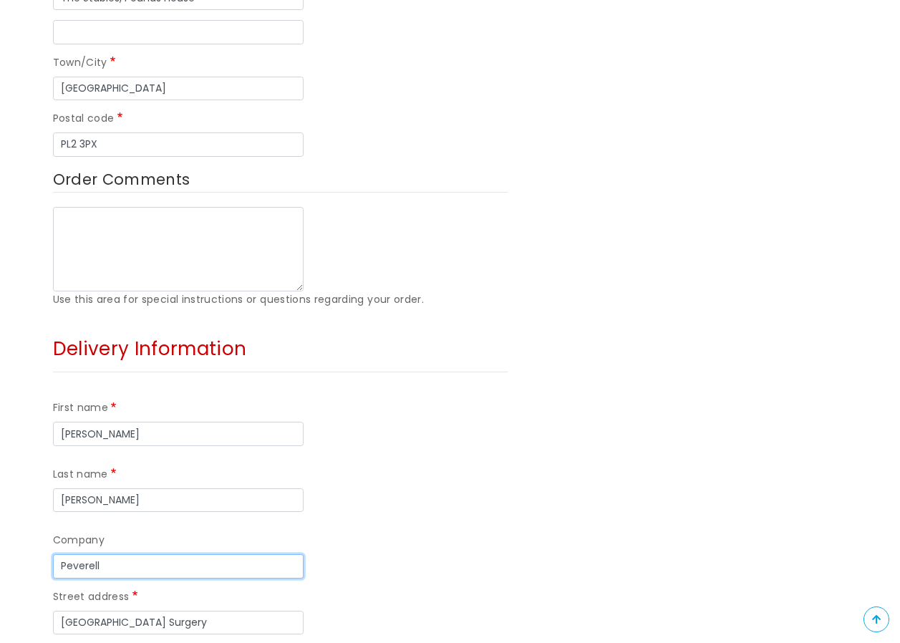
drag, startPoint x: 115, startPoint y: 434, endPoint x: 29, endPoint y: 427, distance: 86.2
click at [29, 427] on form "Your contact information Email kerry.heveran@nhs.net Your address Contact phone…" at bounding box center [450, 262] width 900 height 1553
click input "Recalculate shipping" at bounding box center [0, 0] width 0 height 0
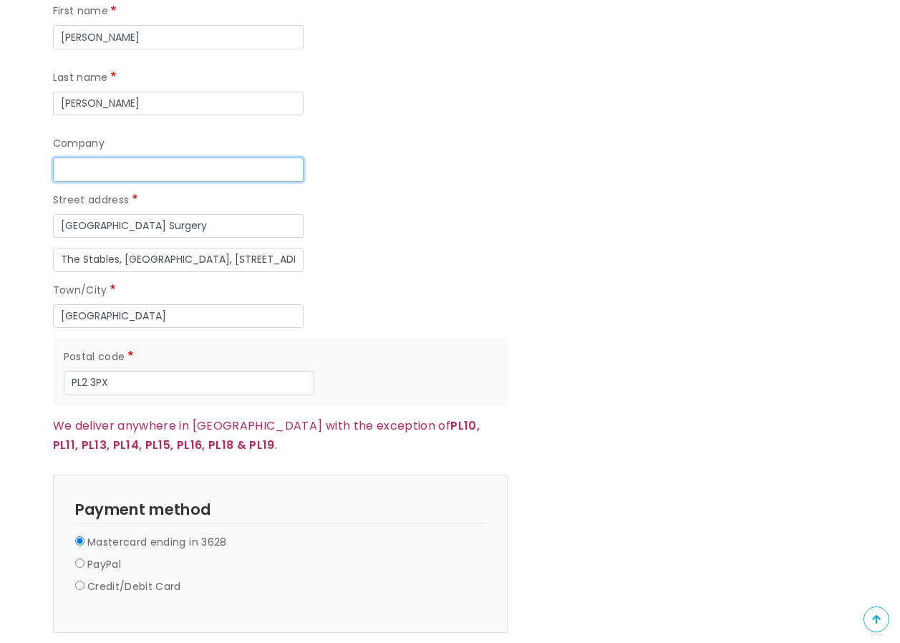
scroll to position [1432, 0]
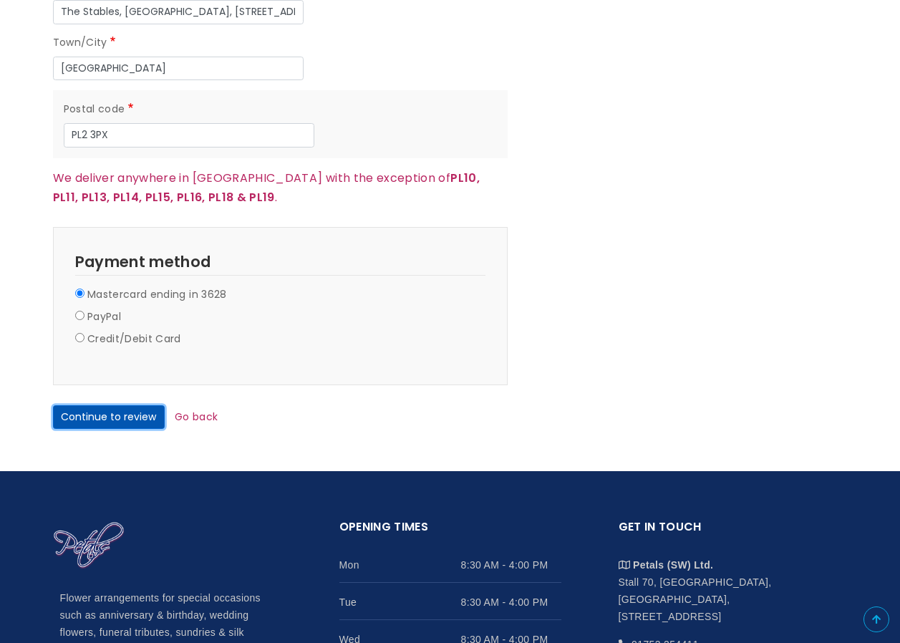
click at [83, 405] on button "Continue to review" at bounding box center [109, 417] width 112 height 24
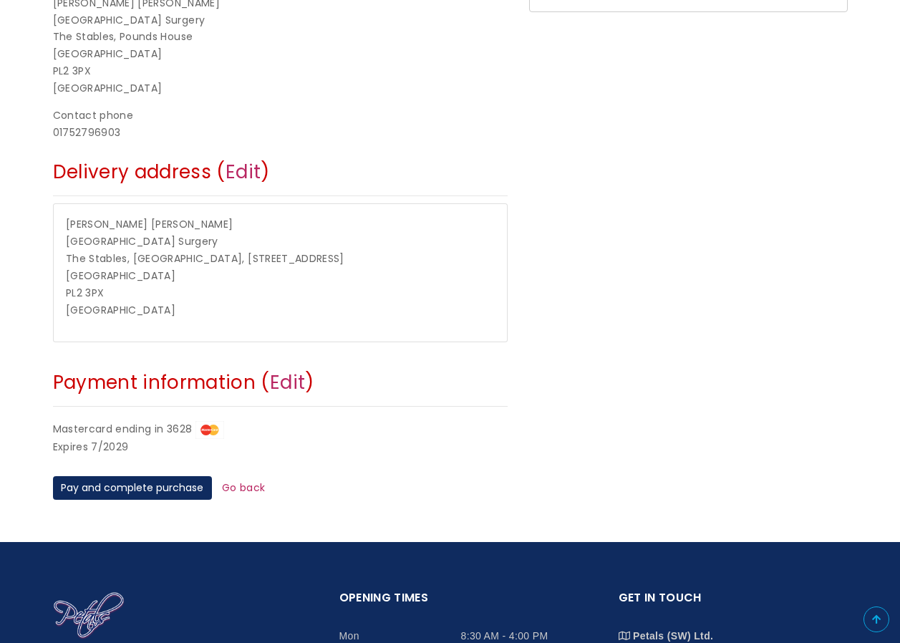
scroll to position [429, 0]
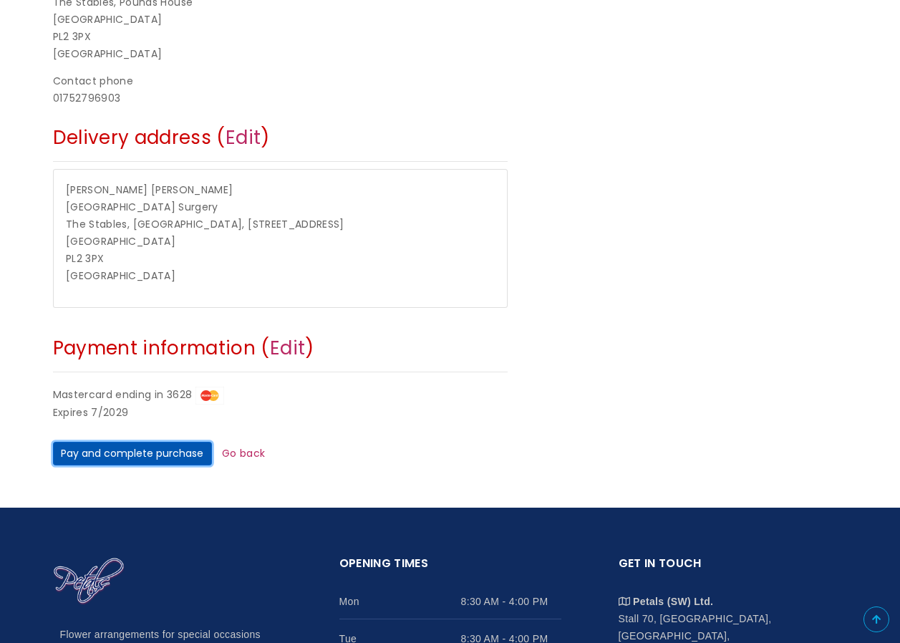
click at [143, 452] on button "Pay and complete purchase" at bounding box center [132, 454] width 159 height 24
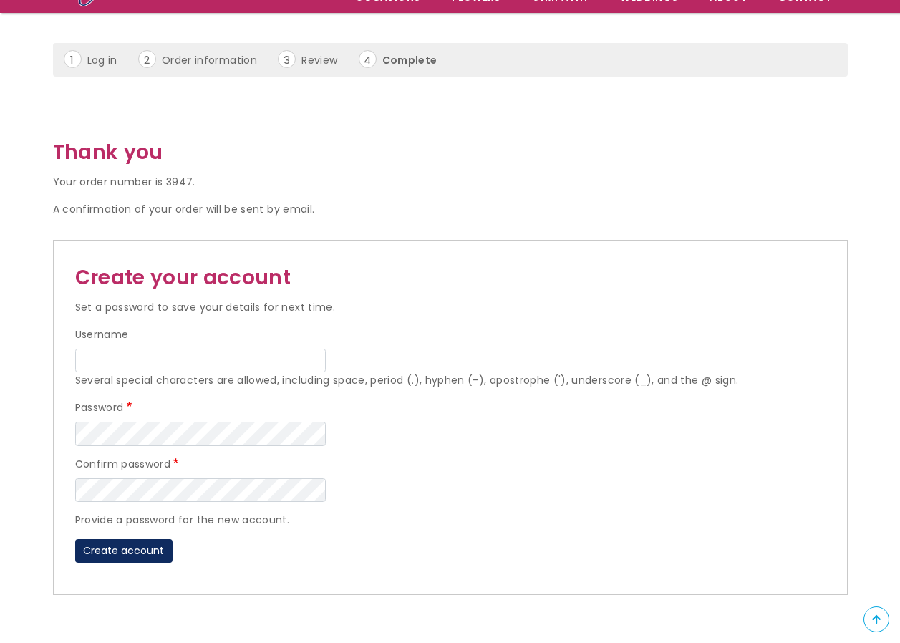
scroll to position [143, 0]
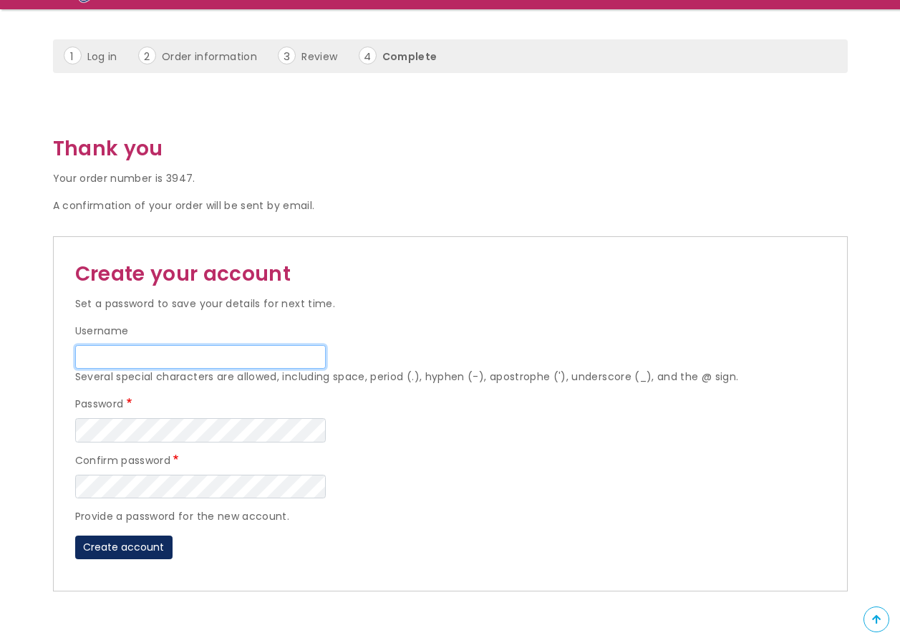
click at [95, 351] on input "Username" at bounding box center [200, 357] width 251 height 24
type input "[PERSON_NAME][EMAIL_ADDRESS][PERSON_NAME][DOMAIN_NAME]"
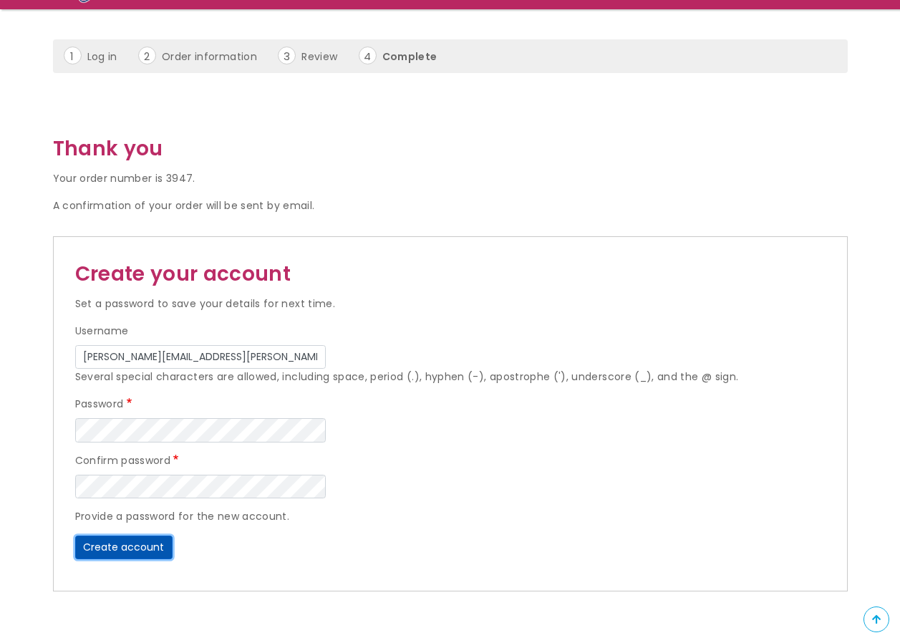
click at [130, 554] on button "Create account" at bounding box center [123, 547] width 97 height 24
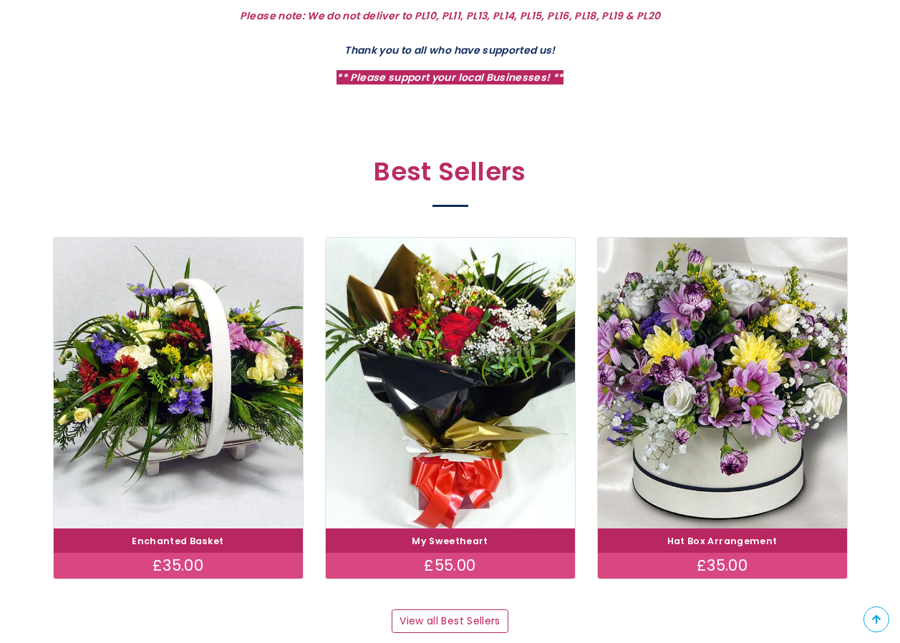
scroll to position [787, 0]
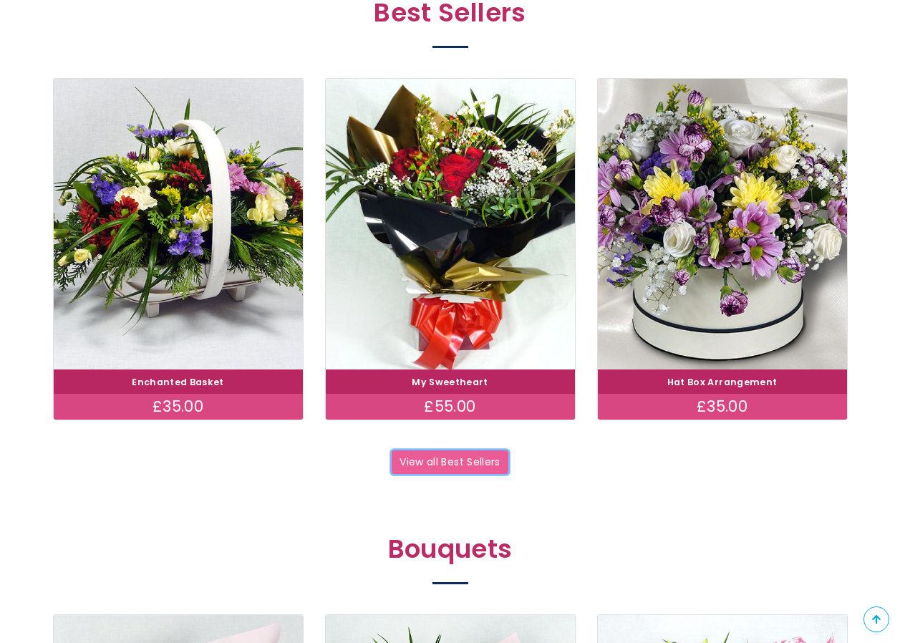
click at [450, 462] on link "View all Best Sellers" at bounding box center [450, 462] width 117 height 24
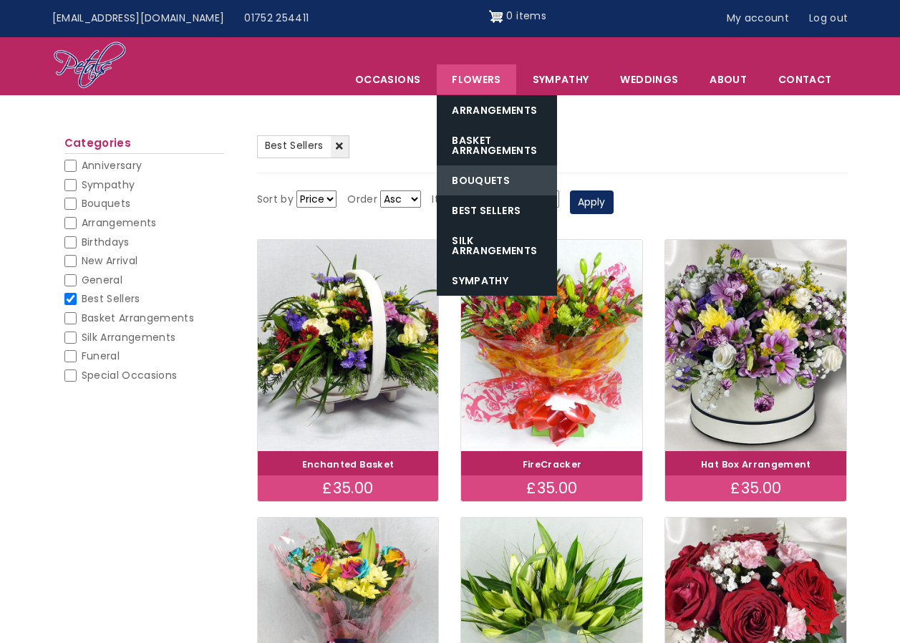
click at [481, 179] on link "Bouquets" at bounding box center [497, 180] width 120 height 30
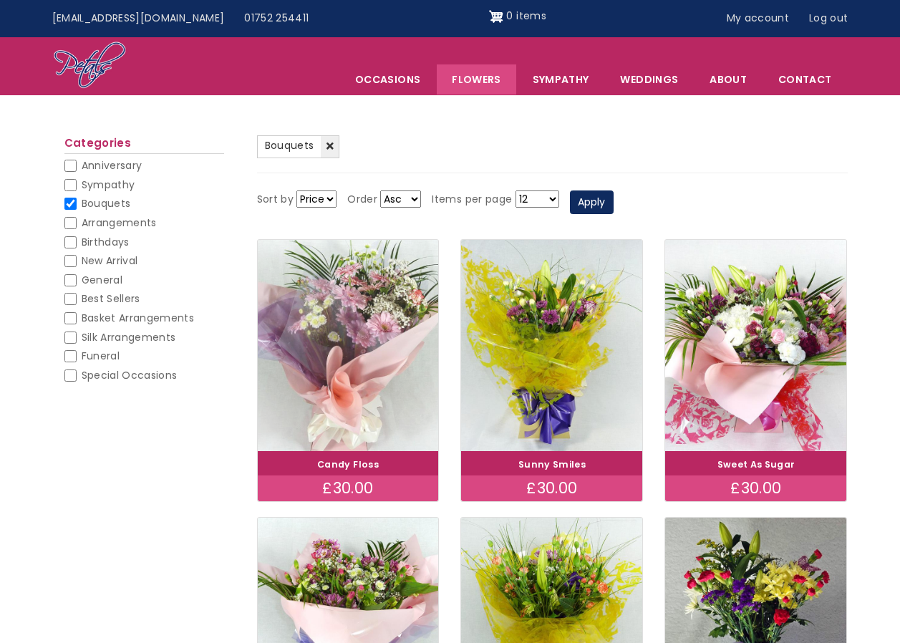
click at [338, 397] on img at bounding box center [347, 345] width 203 height 235
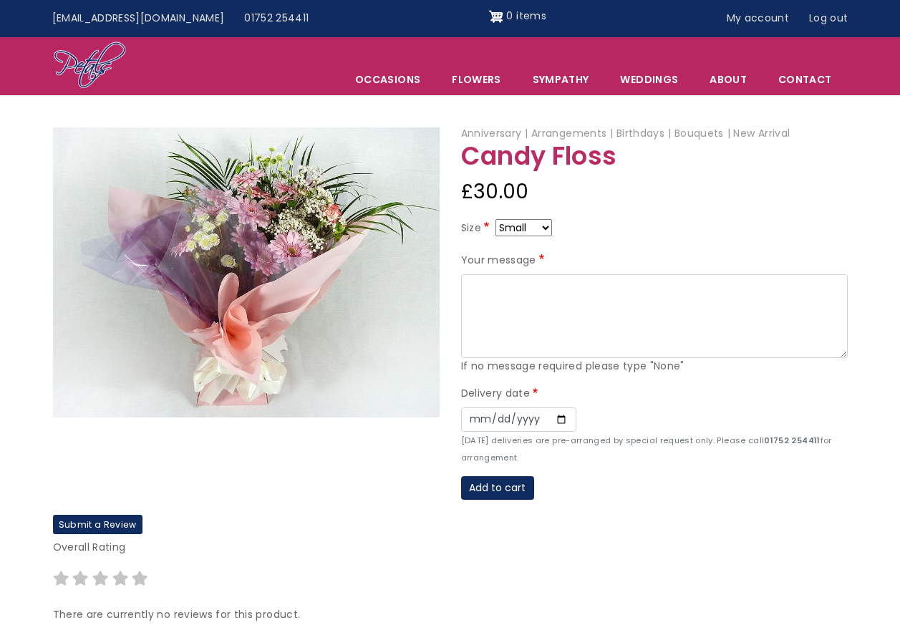
click at [543, 226] on select "Small Medium Large" at bounding box center [523, 227] width 57 height 17
select select "9"
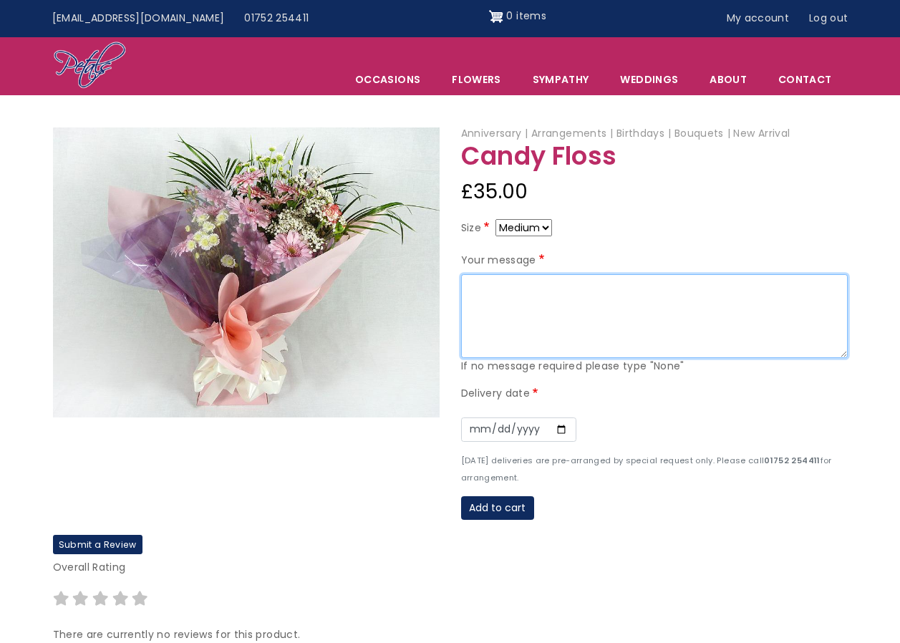
click at [502, 291] on textarea "Your message" at bounding box center [654, 316] width 387 height 84
type textarea "Wishing you a speedy recovery Jo. Love from Everyone at Peverell xx"
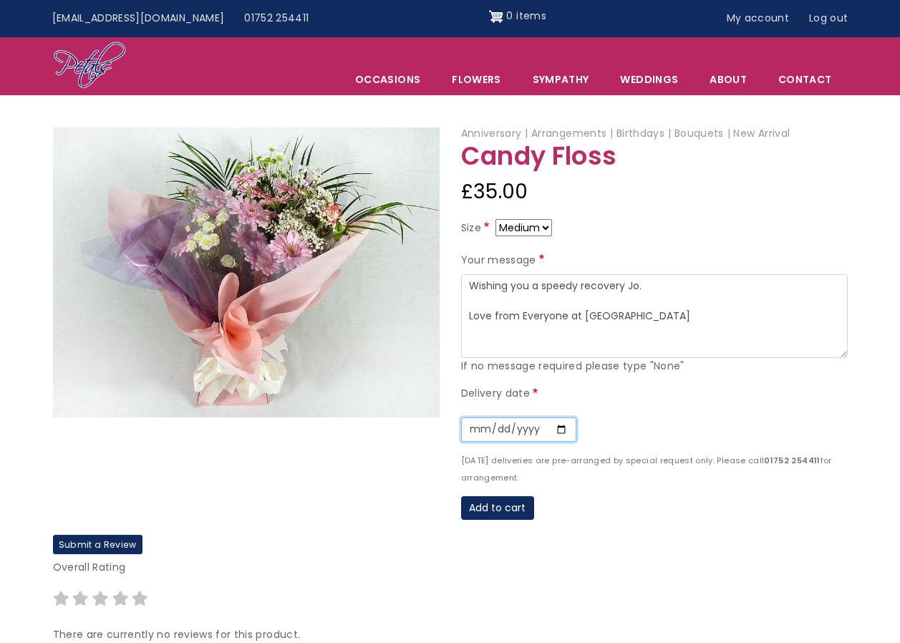
click at [564, 430] on input "Date" at bounding box center [518, 429] width 115 height 24
click at [560, 427] on input "2025-08-21" at bounding box center [518, 429] width 115 height 24
type input "2025-08-22"
click at [518, 510] on button "Add to cart" at bounding box center [497, 508] width 73 height 24
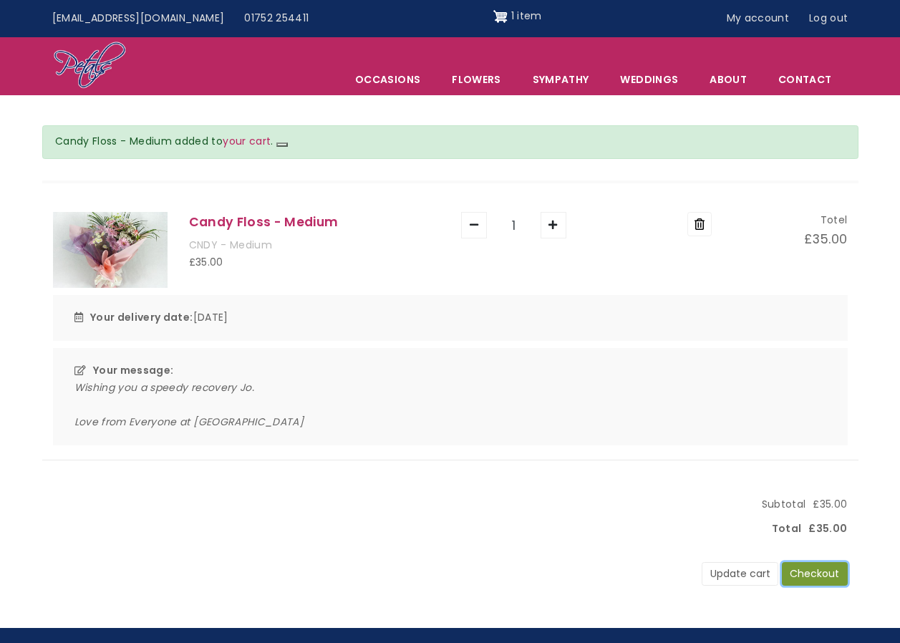
click at [795, 565] on button "Checkout" at bounding box center [815, 574] width 66 height 24
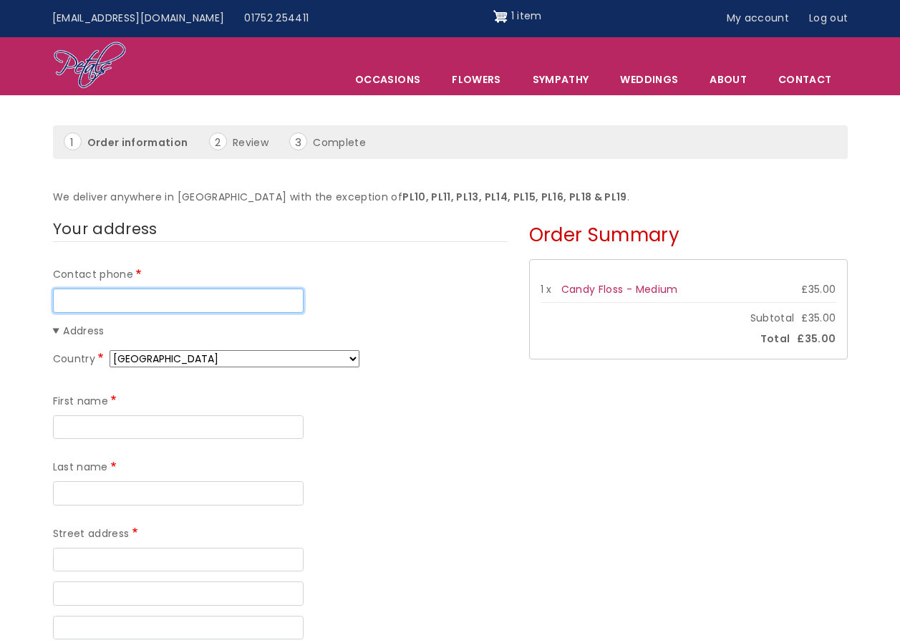
click at [93, 296] on input "Contact phone" at bounding box center [178, 300] width 251 height 24
type input "01752796903"
type input "[PERSON_NAME]"
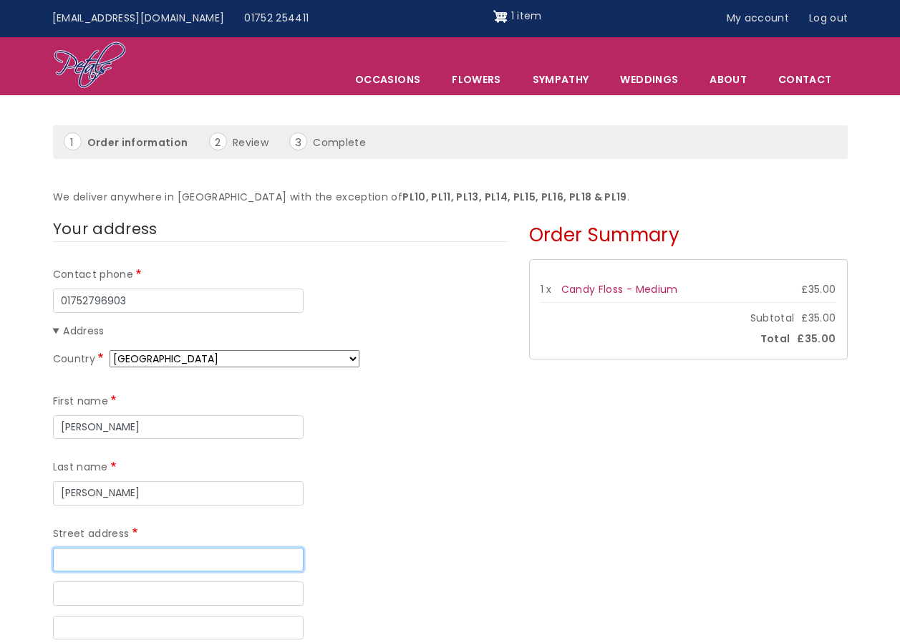
type input "[GEOGRAPHIC_DATA] Surgery"
type input "The Stables, Pounds House"
type input "[GEOGRAPHIC_DATA]"
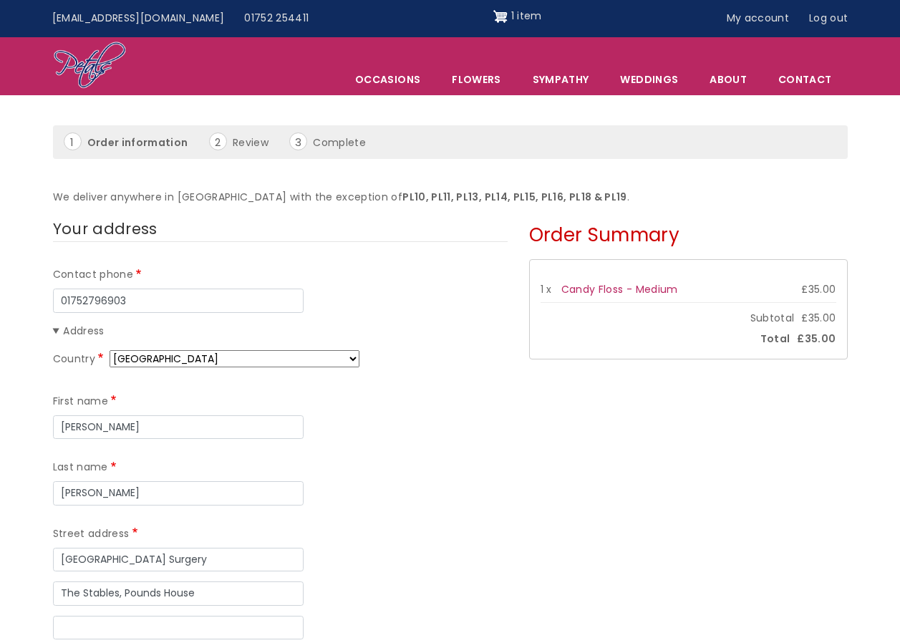
type input "PL2 3PX"
type input "[PERSON_NAME]"
type input "[GEOGRAPHIC_DATA] Surgery"
type input "The Stables, [GEOGRAPHIC_DATA], [STREET_ADDRESS]"
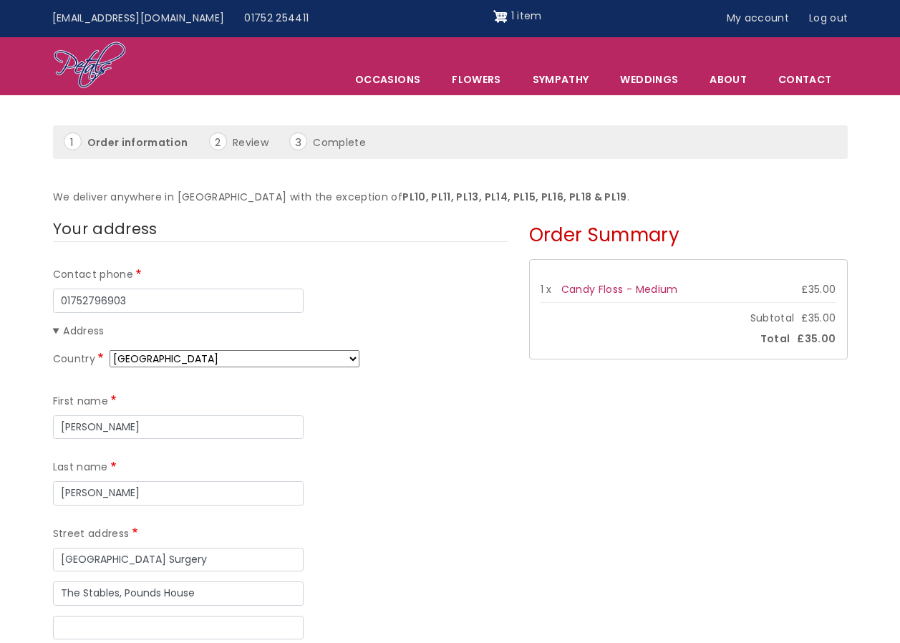
type input "[GEOGRAPHIC_DATA]"
type input "PL2 3PX"
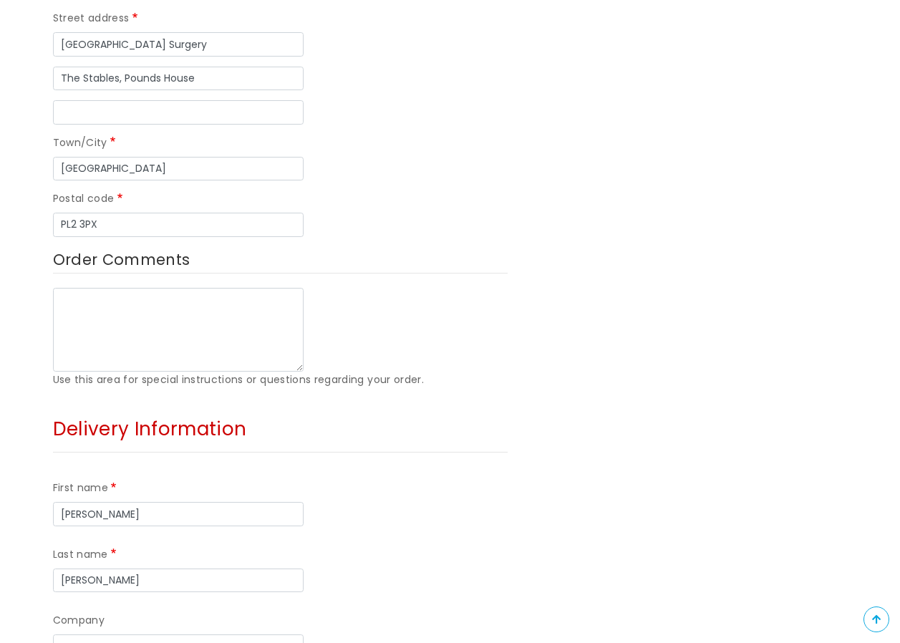
scroll to position [644, 0]
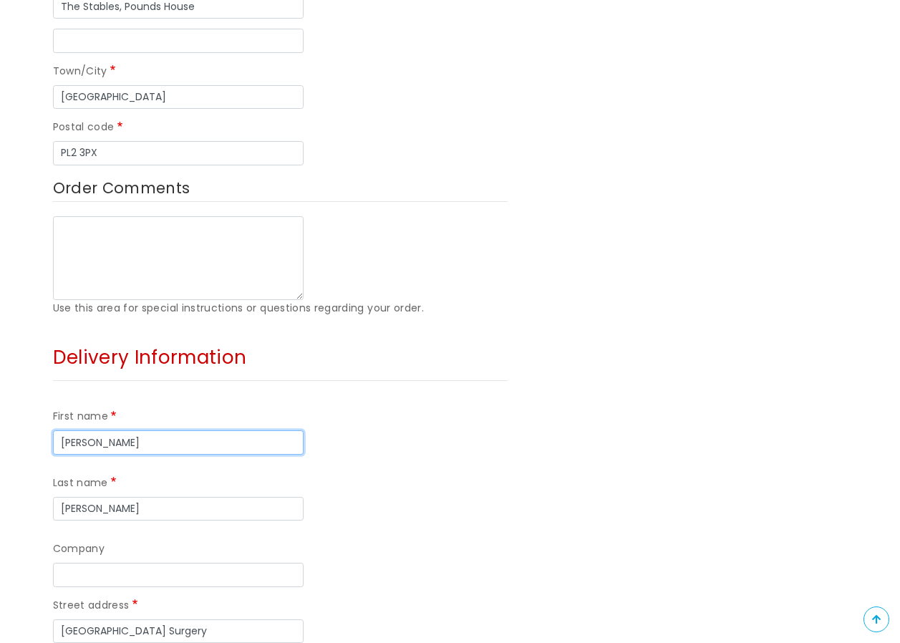
drag, startPoint x: 121, startPoint y: 374, endPoint x: 14, endPoint y: 376, distance: 106.7
click at [10, 376] on form "Your address Contact phone 01752796903 Address Country Afghanistan Åland Island…" at bounding box center [450, 354] width 900 height 1451
type input "Jo"
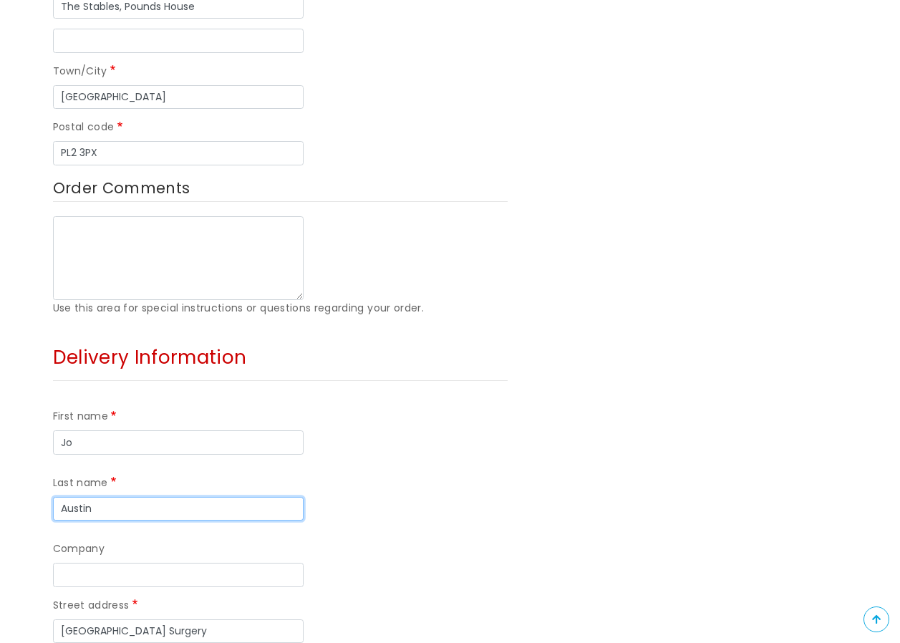
type input "Austin"
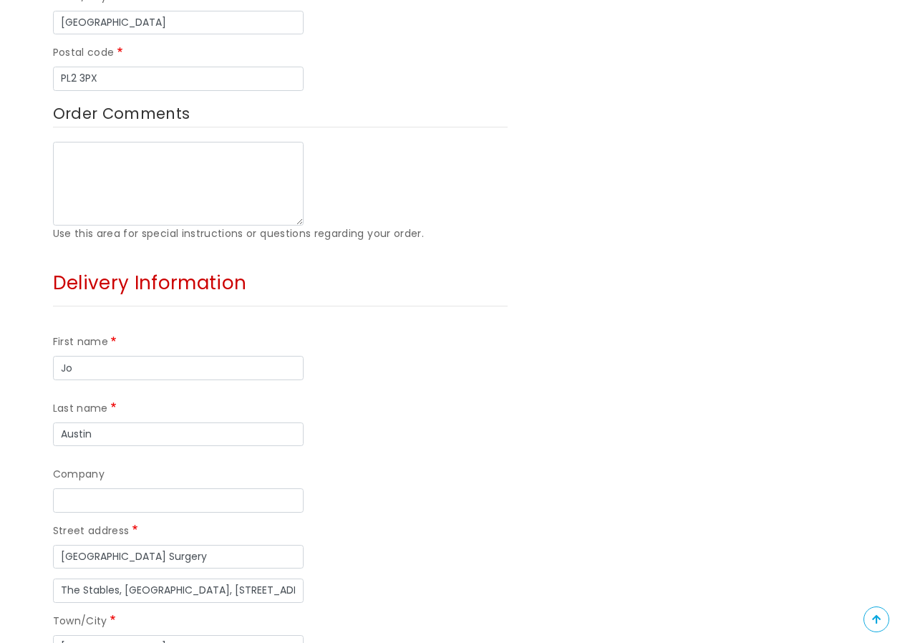
scroll to position [787, 0]
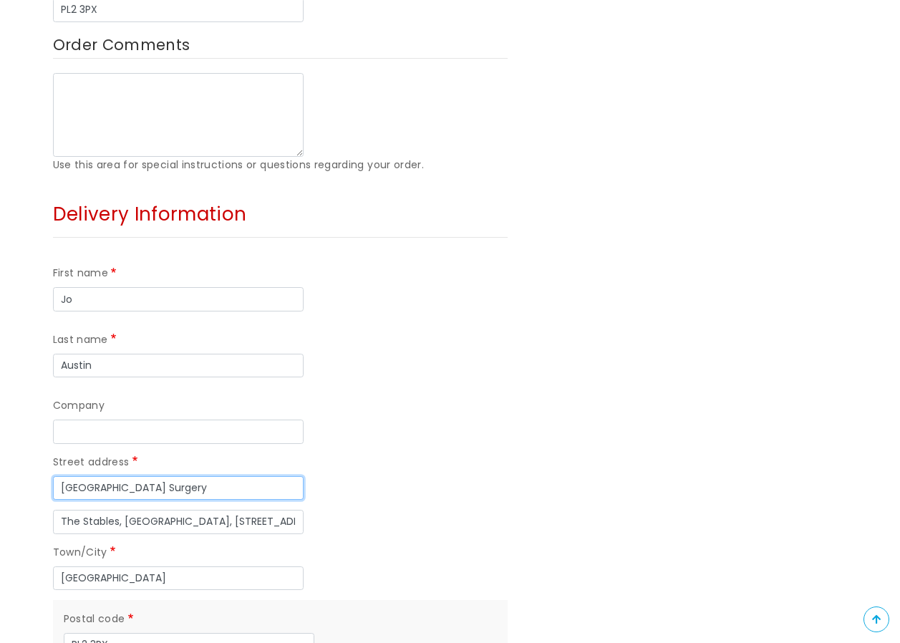
drag, startPoint x: 170, startPoint y: 350, endPoint x: 53, endPoint y: 349, distance: 117.4
click at [53, 476] on input "[GEOGRAPHIC_DATA] Surgery" at bounding box center [178, 488] width 251 height 24
type input "[STREET_ADDRESS]"
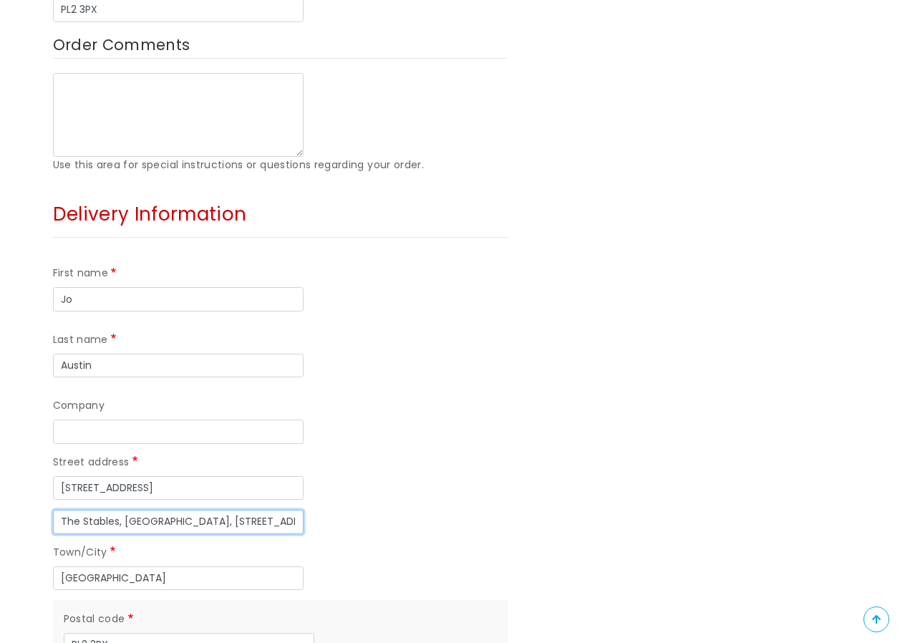
type input "r"
type input "Roborough"
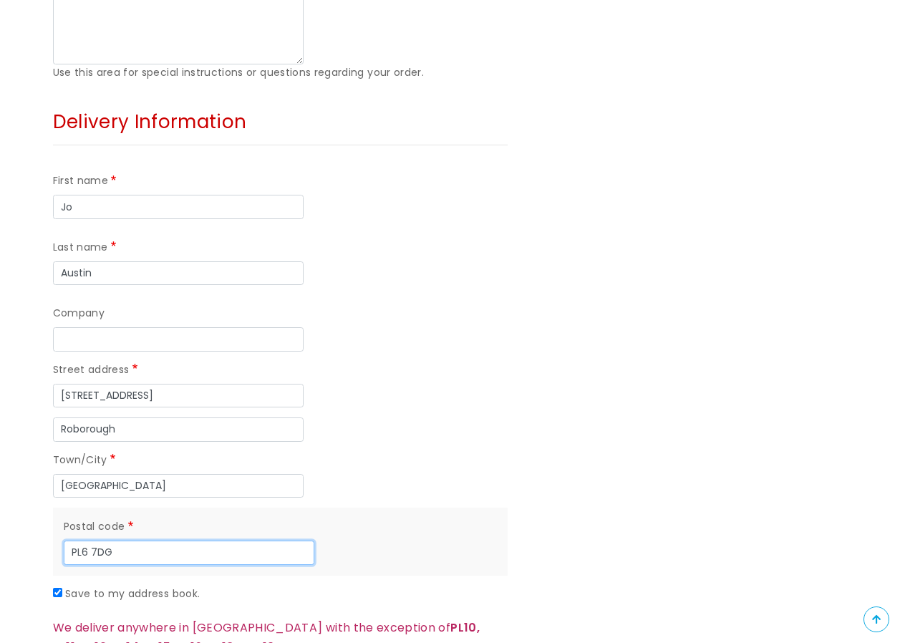
scroll to position [1074, 0]
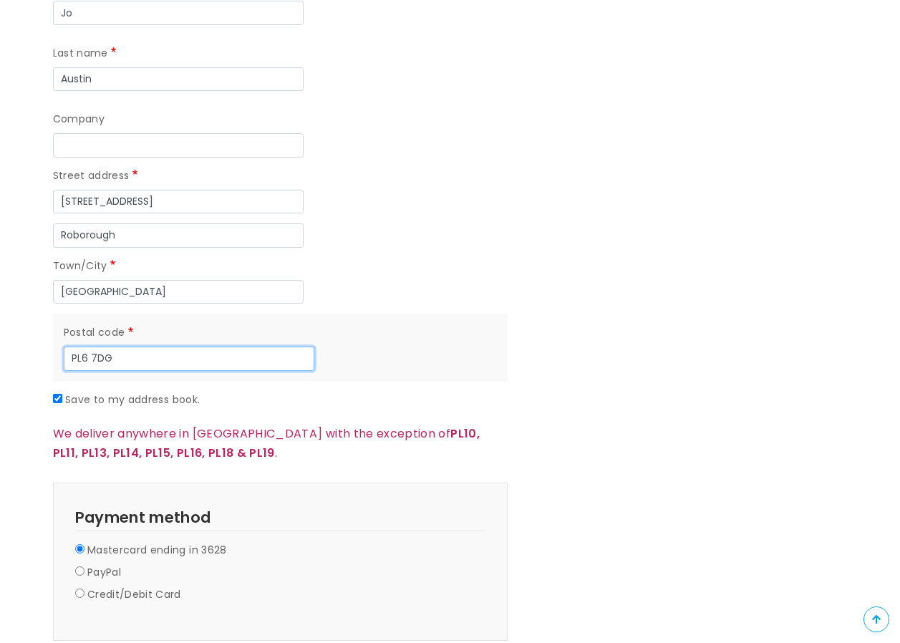
type input "PL6 7DG"
click at [104, 586] on label "Credit/Debit Card" at bounding box center [134, 594] width 94 height 17
click at [84, 588] on input "Credit/Debit Card" at bounding box center [79, 592] width 9 height 9
radio input "true"
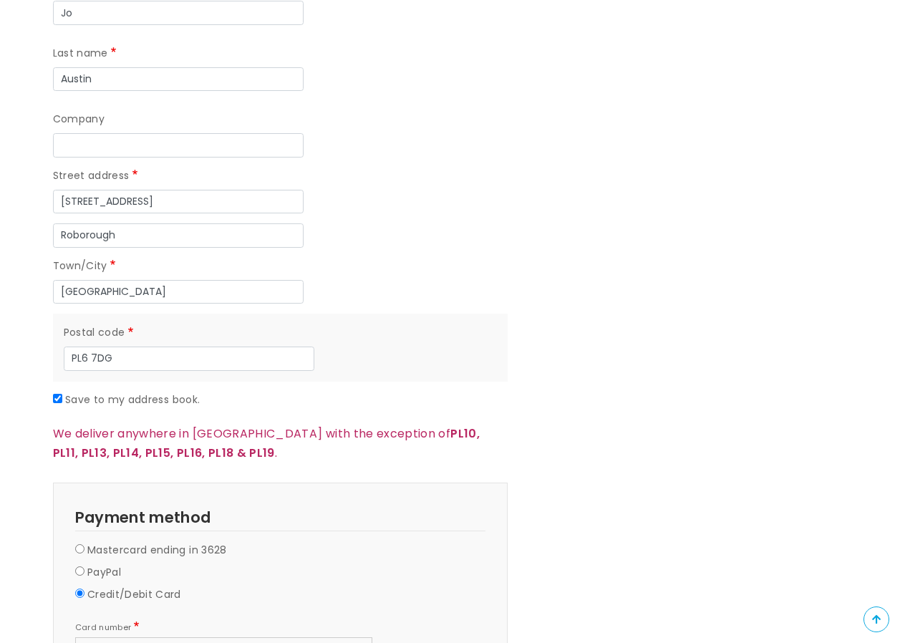
click at [145, 631] on div at bounding box center [223, 651] width 297 height 28
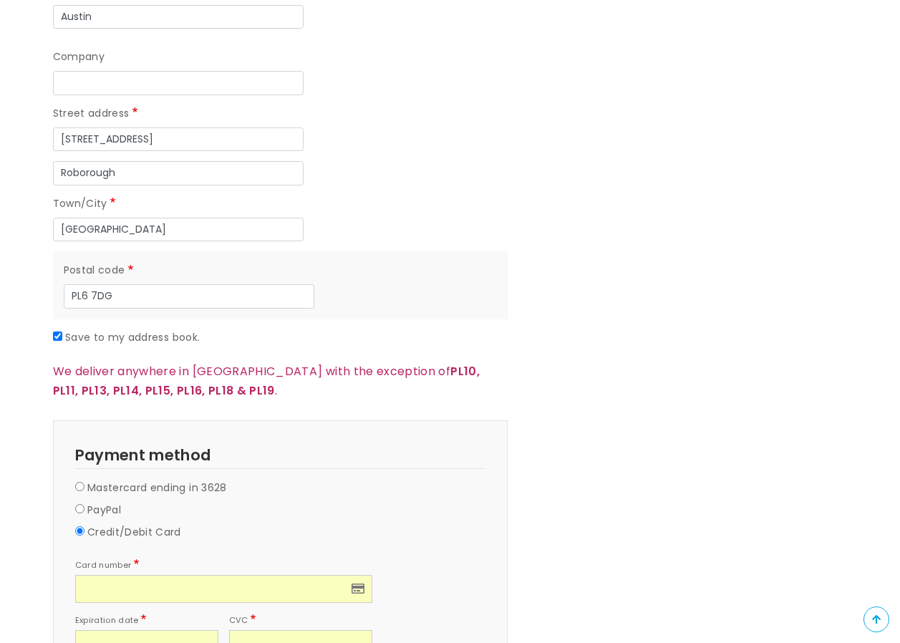
scroll to position [1217, 0]
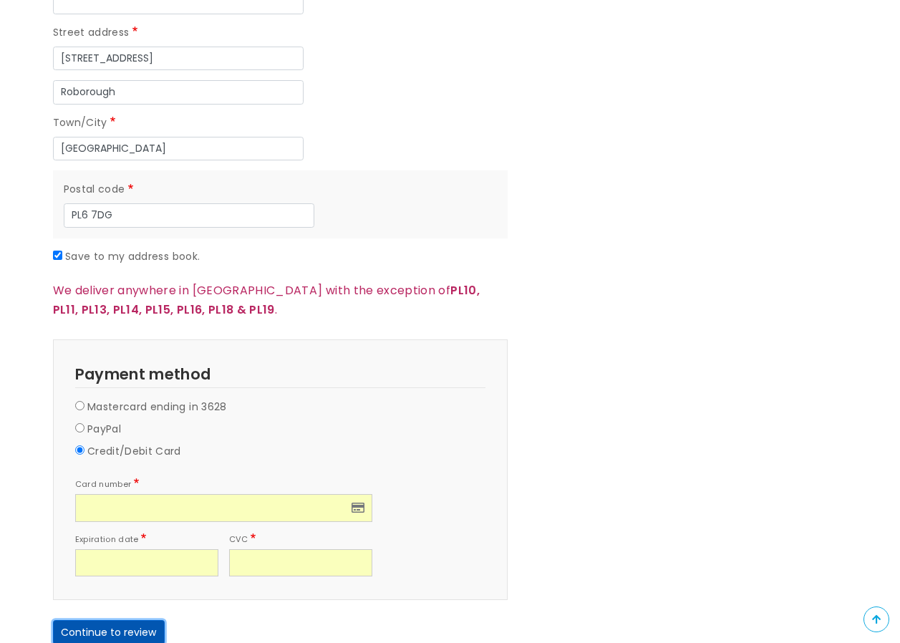
click at [127, 620] on button "Continue to review" at bounding box center [109, 632] width 112 height 24
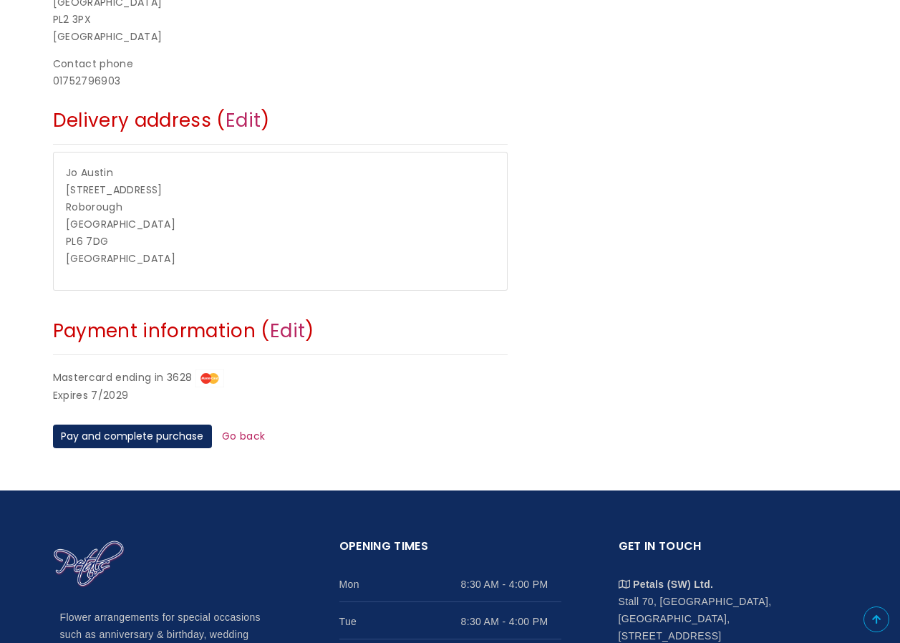
scroll to position [452, 0]
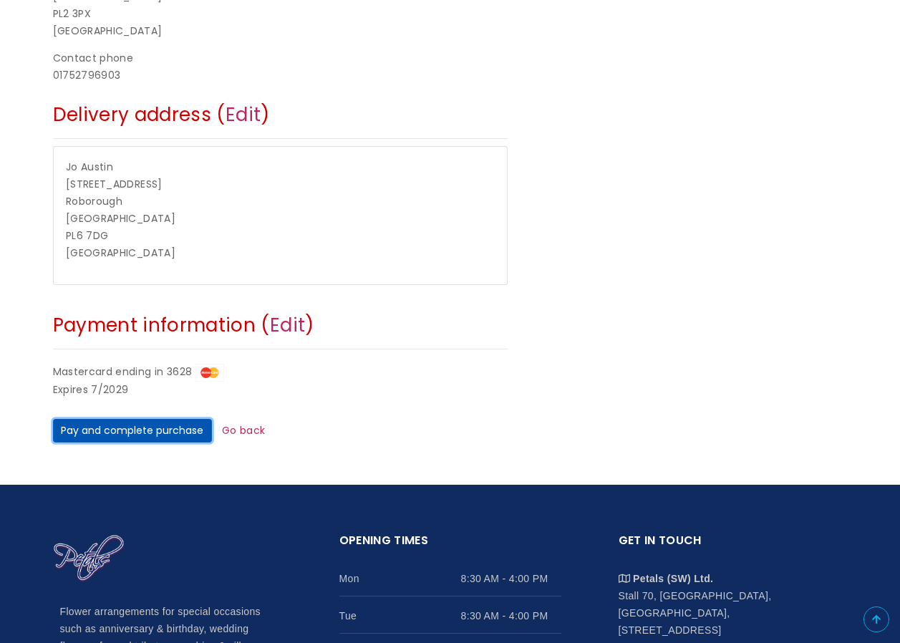
click at [136, 429] on button "Pay and complete purchase" at bounding box center [132, 431] width 159 height 24
